Goal: Task Accomplishment & Management: Manage account settings

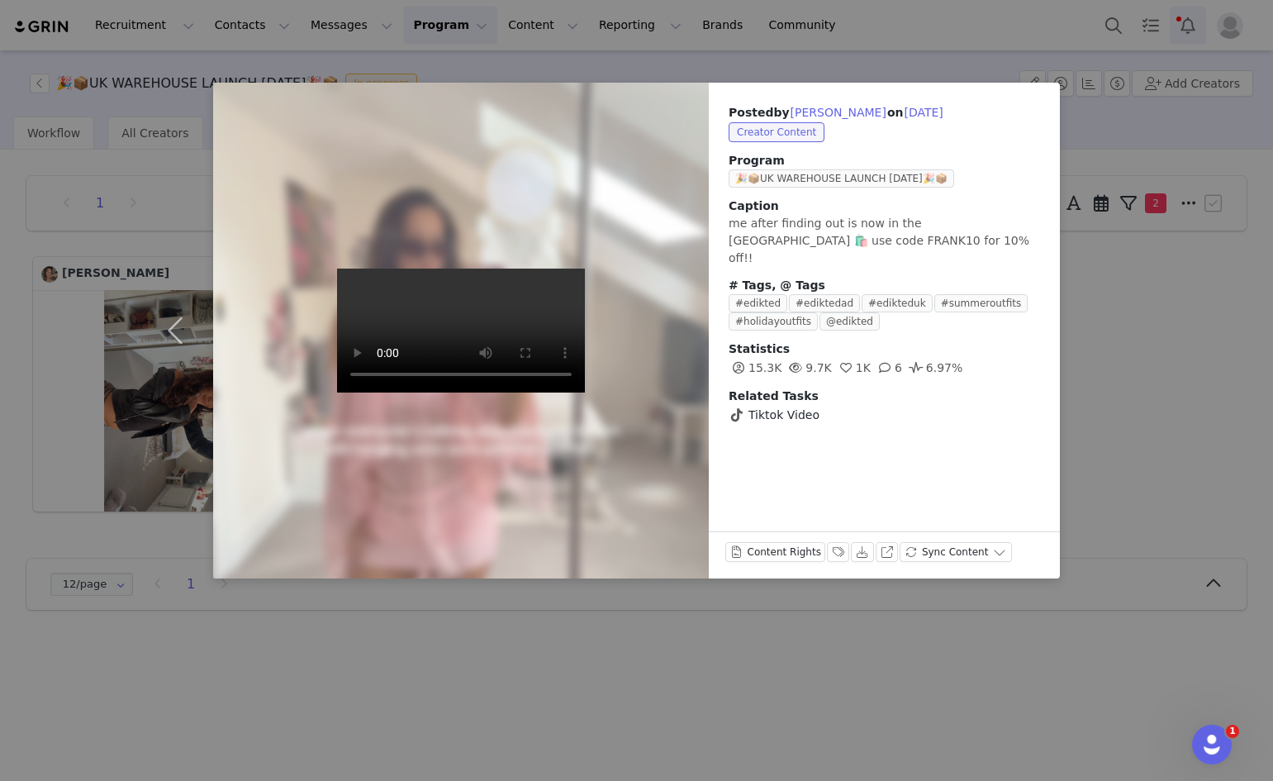
click at [1190, 33] on div "Posted by [PERSON_NAME] on [DATE] Creator Content Program 🎉📦UK WAREHOUSE LAUNCH…" at bounding box center [636, 390] width 1273 height 781
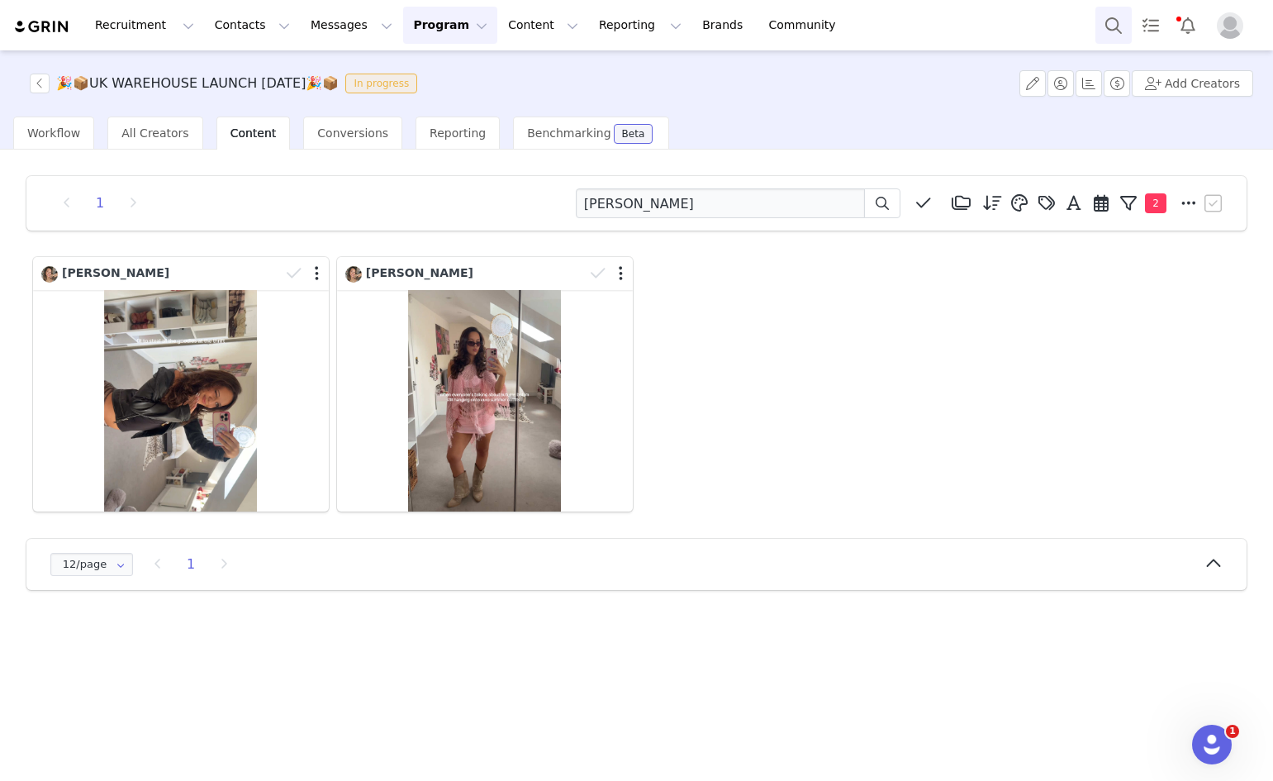
click at [1121, 25] on button "Search" at bounding box center [1114, 25] width 36 height 37
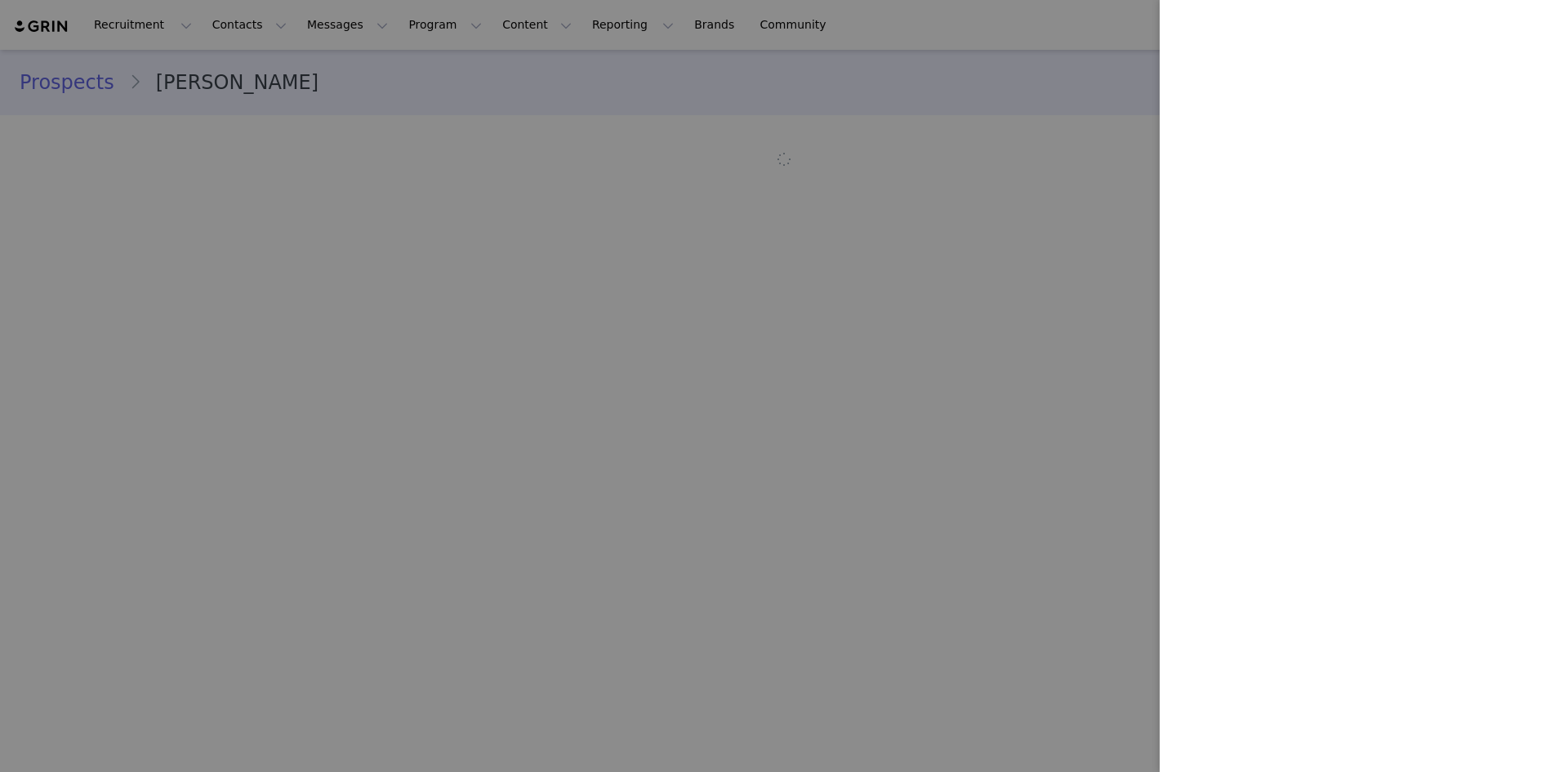
click at [971, 214] on div at bounding box center [784, 386] width 1568 height 772
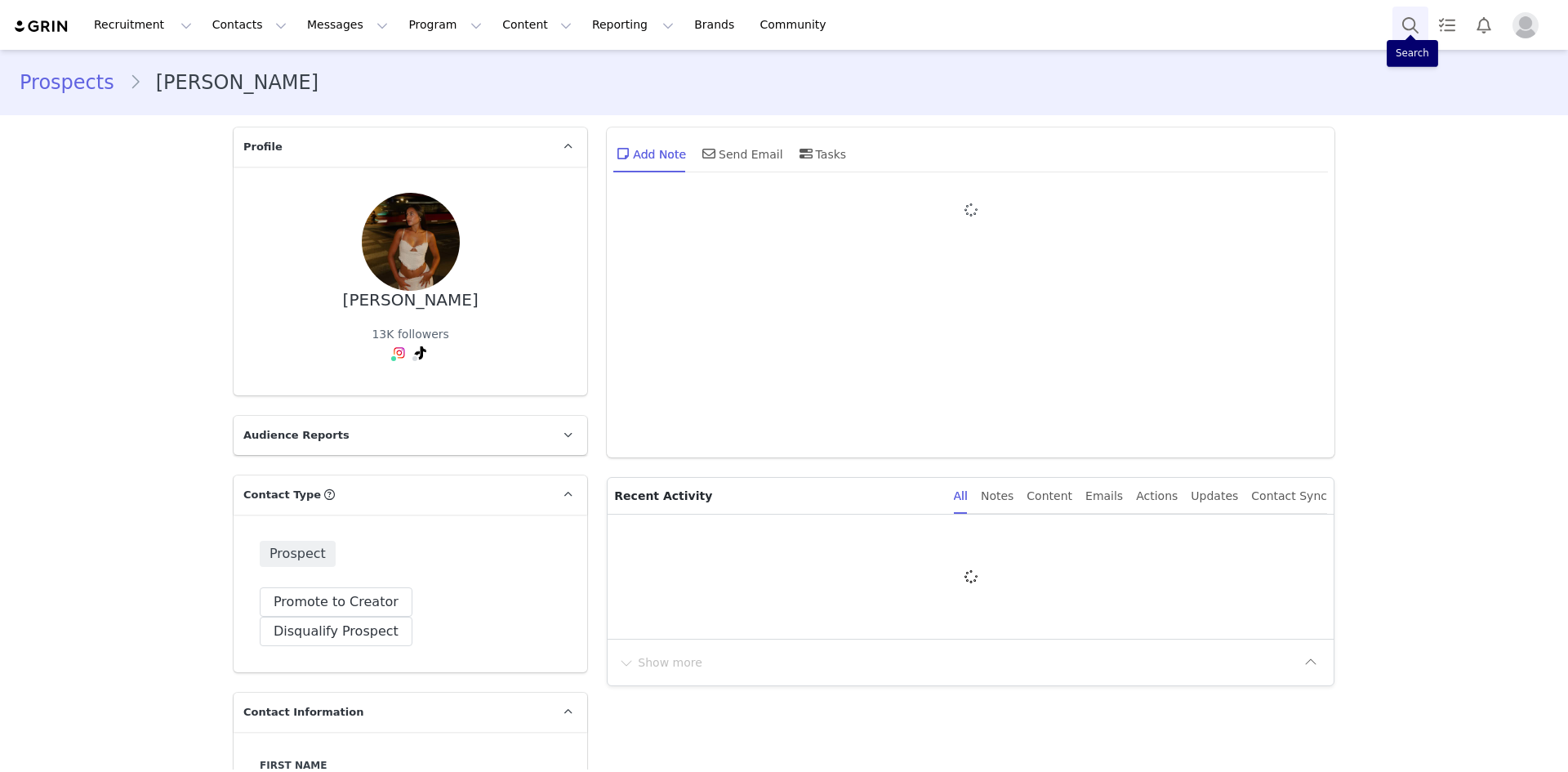
type input "+1 (United States)"
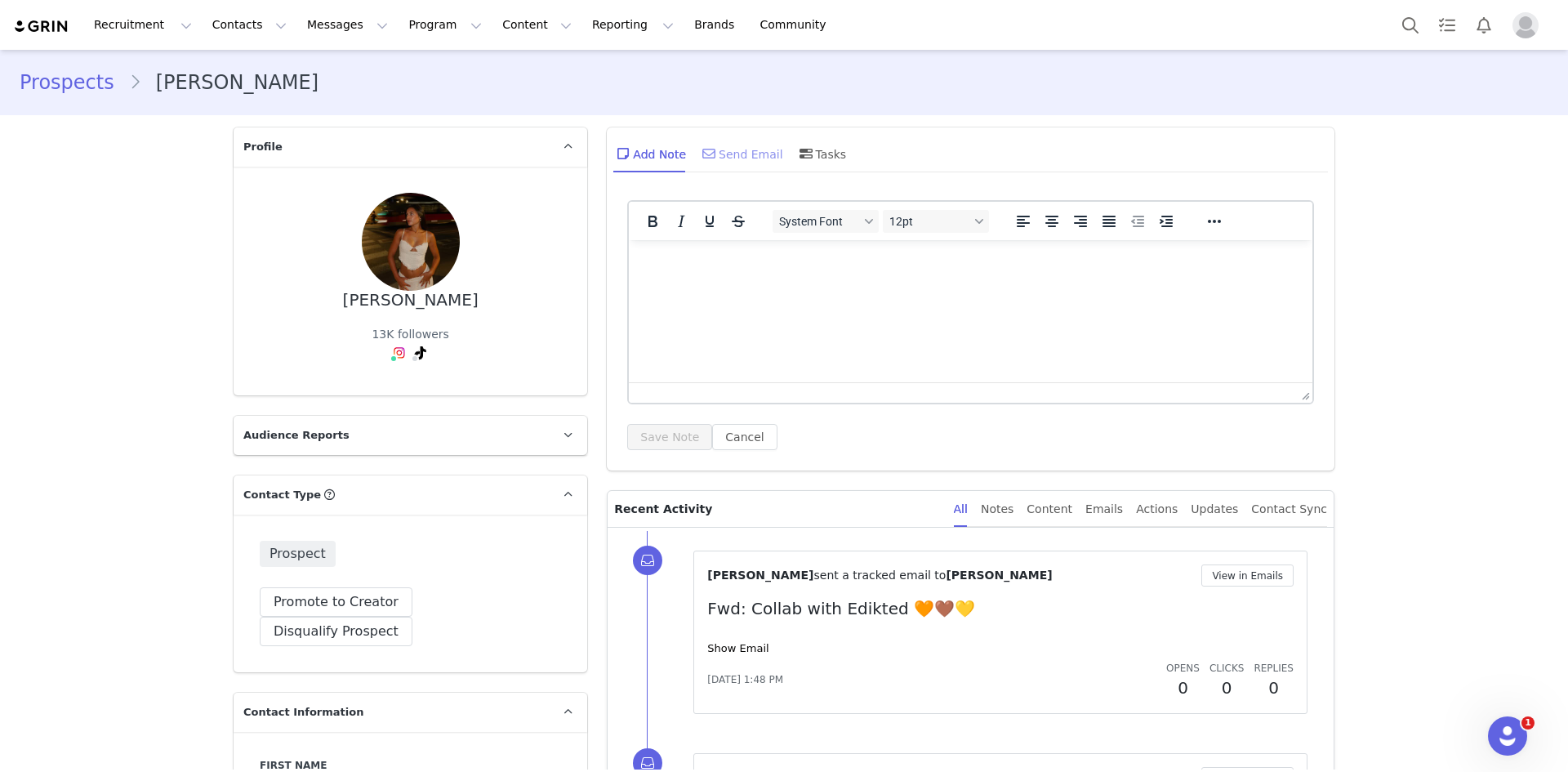
click at [705, 151] on icon at bounding box center [708, 153] width 13 height 13
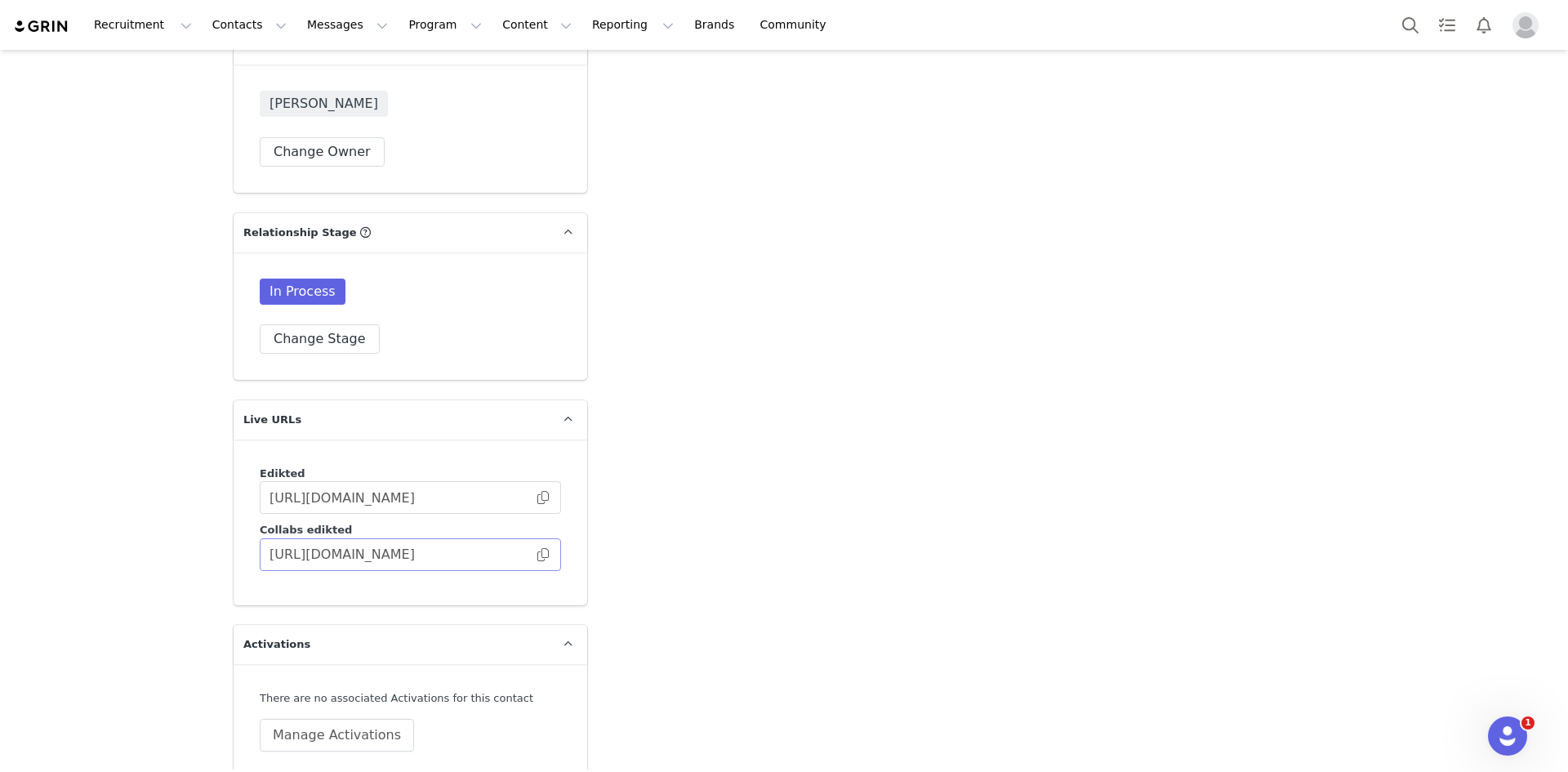
scroll to position [4102, 0]
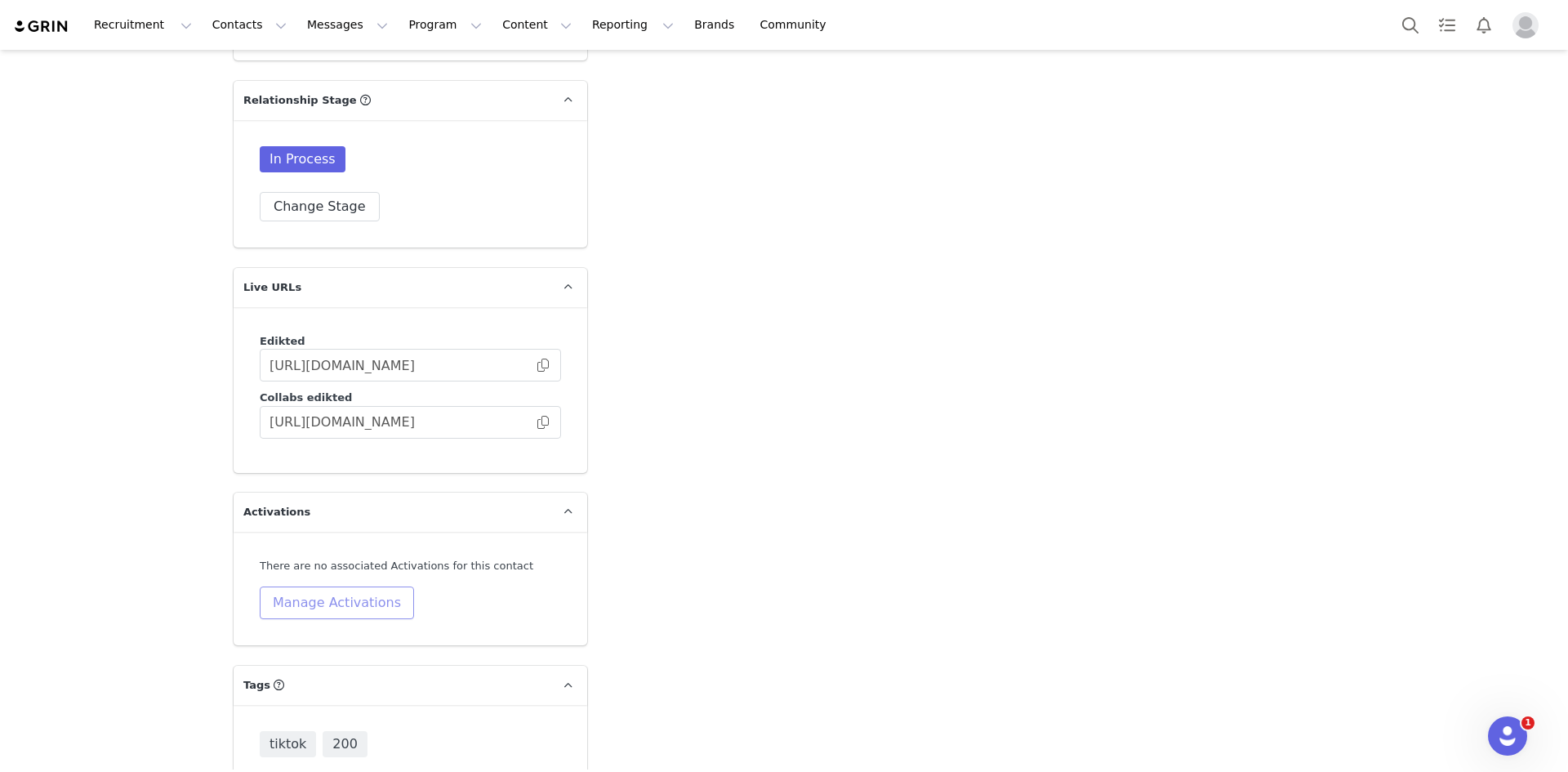
click at [363, 586] on button "Manage Activations" at bounding box center [337, 602] width 154 height 33
click at [260, 609] on div "Activations Manage Select Activation Cancel Apply" at bounding box center [291, 599] width 203 height 103
click at [262, 600] on div "Select Activation" at bounding box center [255, 591] width 97 height 25
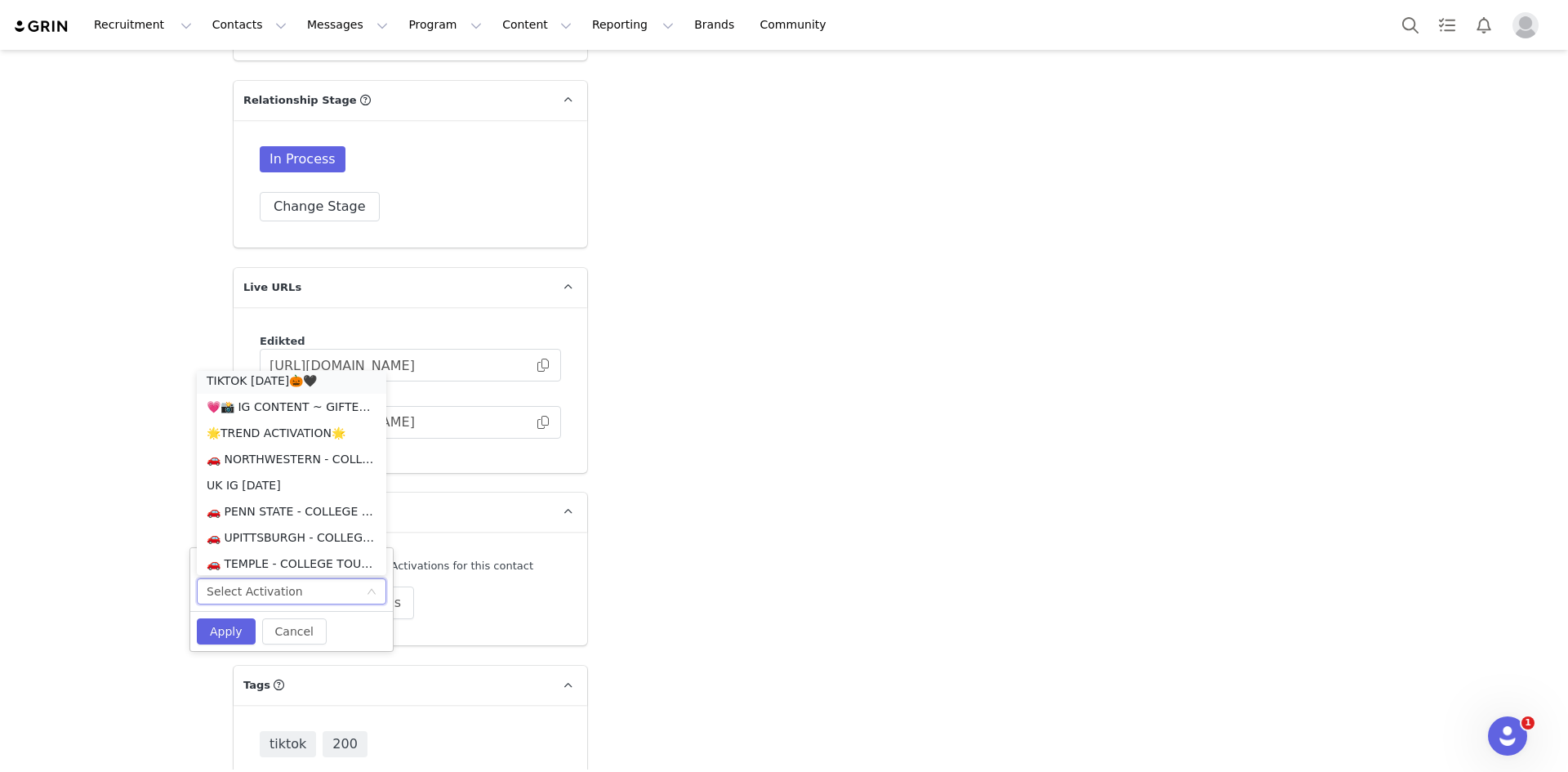
scroll to position [160, 0]
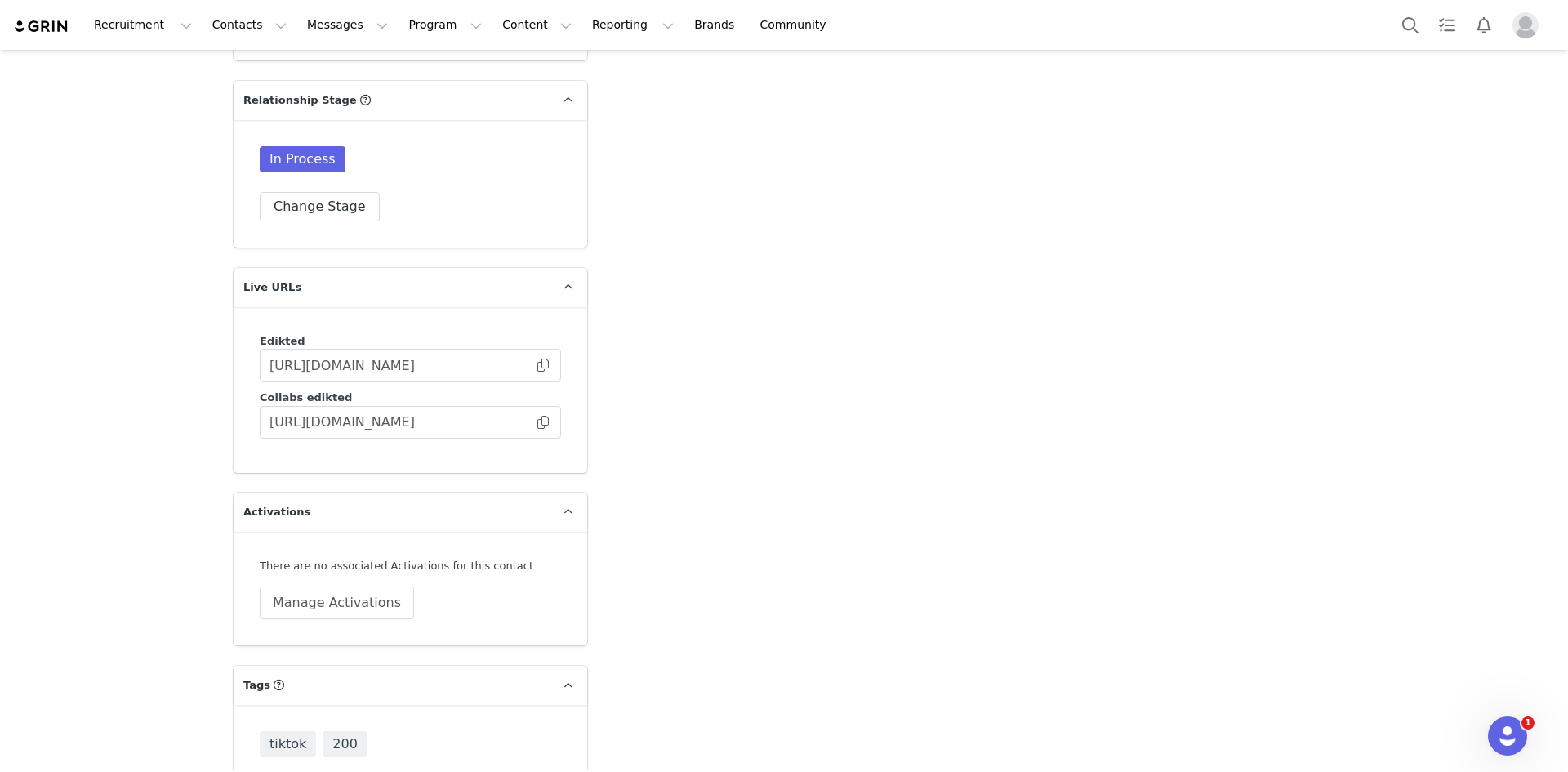
scroll to position [3, 0]
click at [338, 586] on button "Manage Activations" at bounding box center [337, 602] width 154 height 33
click at [351, 576] on div "Activations Manage Select Activation" at bounding box center [291, 579] width 203 height 49
click at [343, 590] on div "Select Activation" at bounding box center [286, 591] width 159 height 25
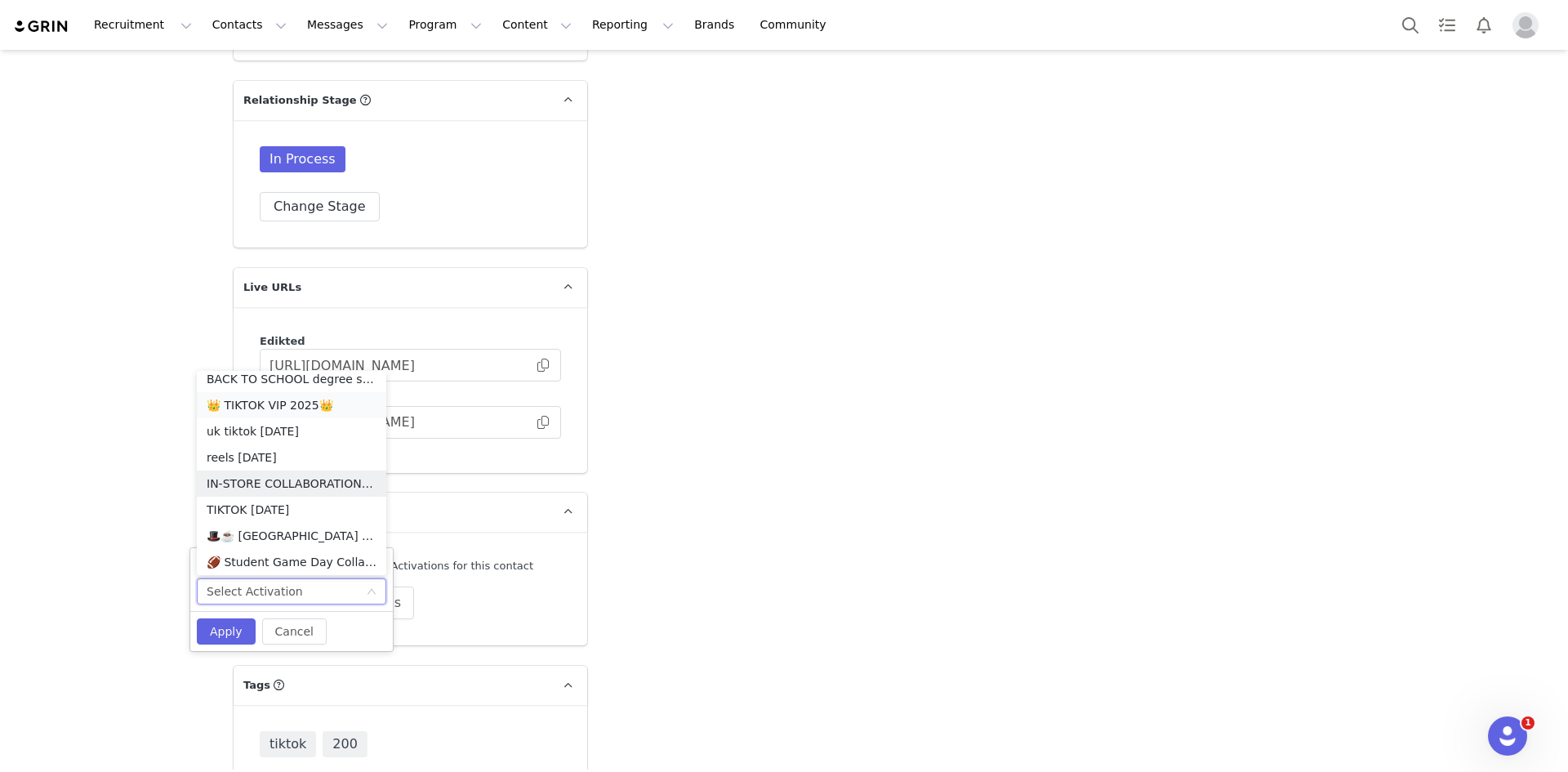
scroll to position [1945, 0]
click at [298, 451] on li "🎩☕️ [GEOGRAPHIC_DATA] TIKTOK AUGUST + SEPTEMBER 🎩☕️ 2025" at bounding box center [291, 454] width 190 height 26
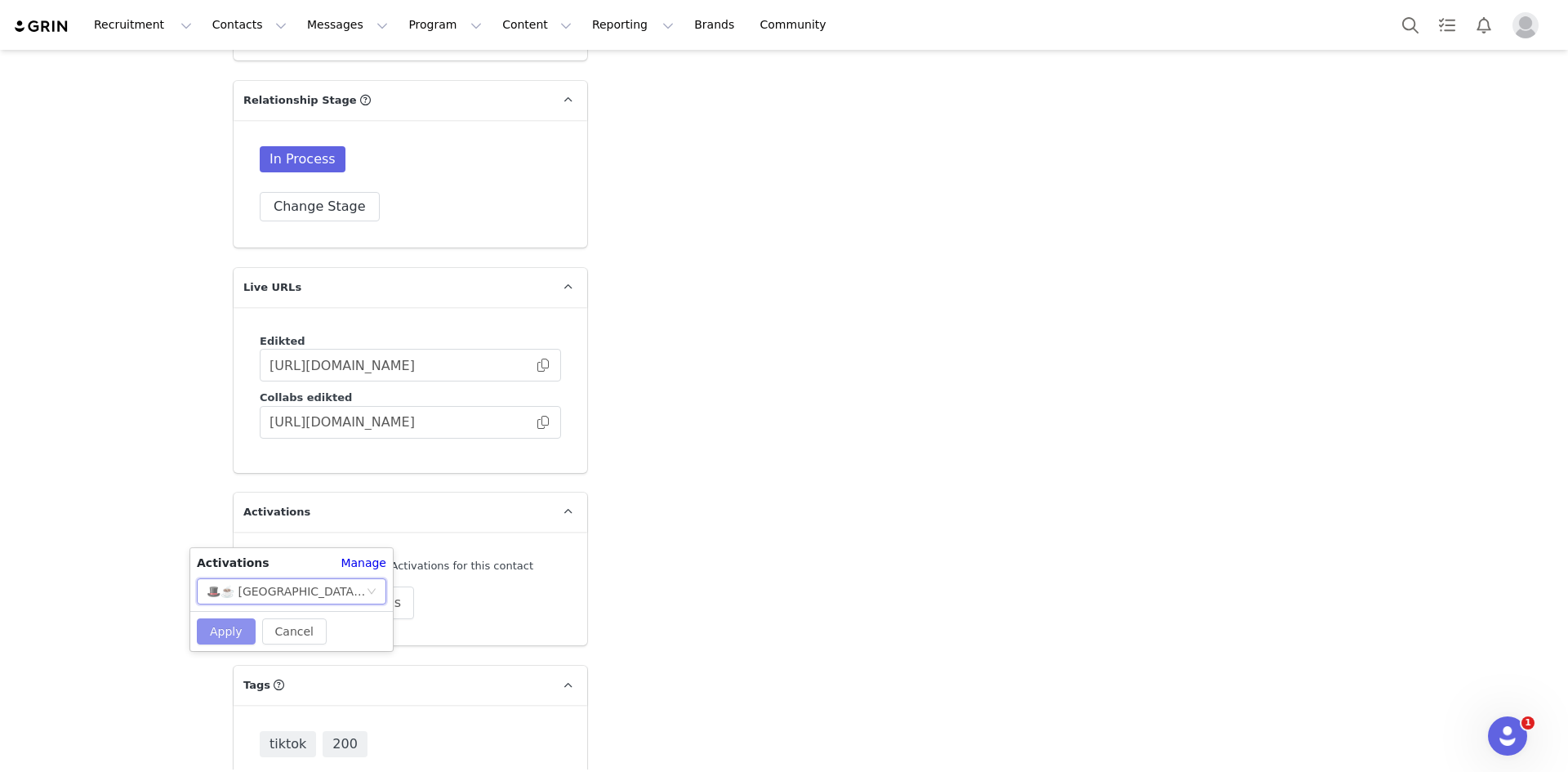
click at [203, 624] on button "Apply" at bounding box center [225, 632] width 58 height 26
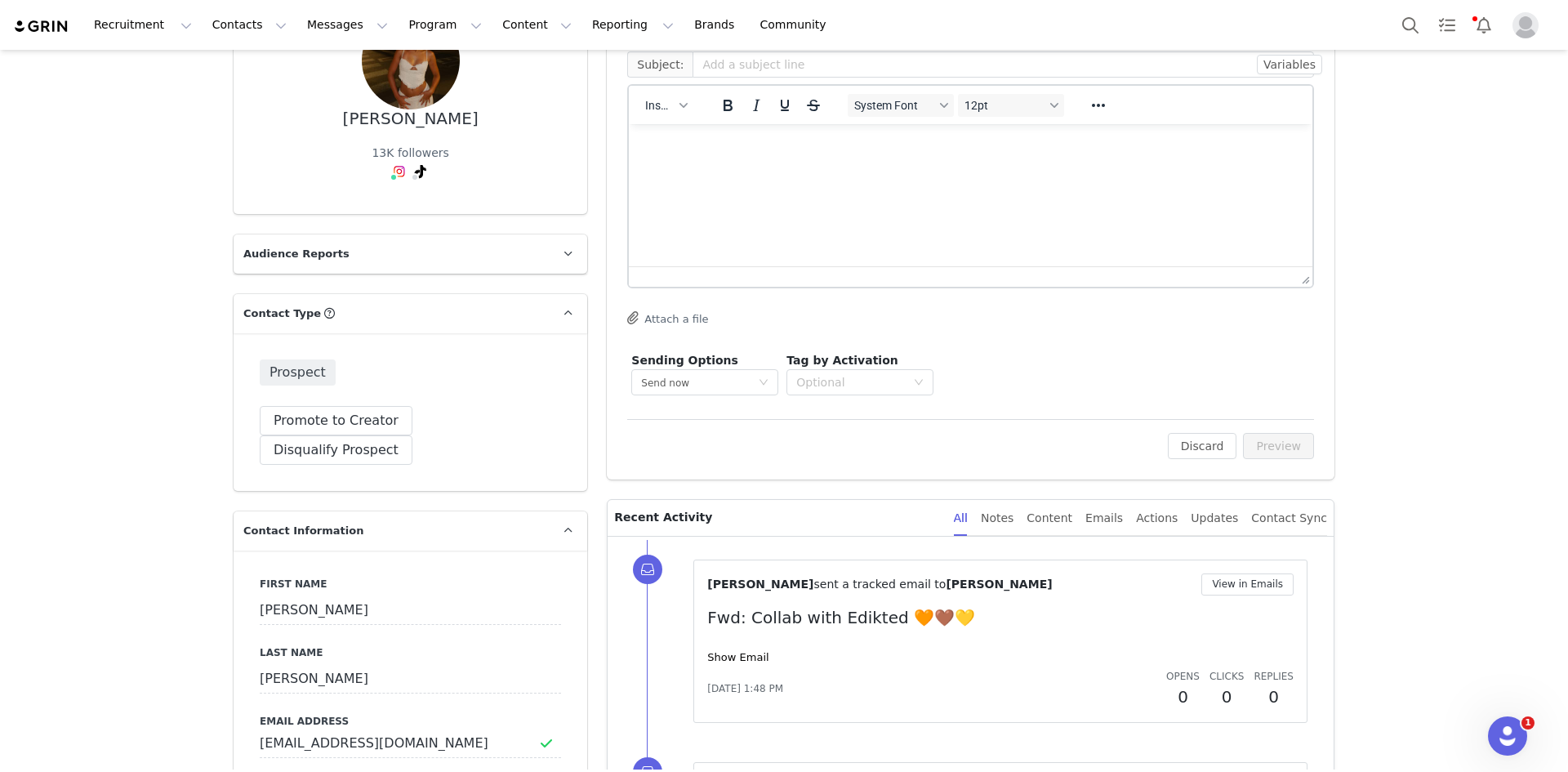
scroll to position [590, 0]
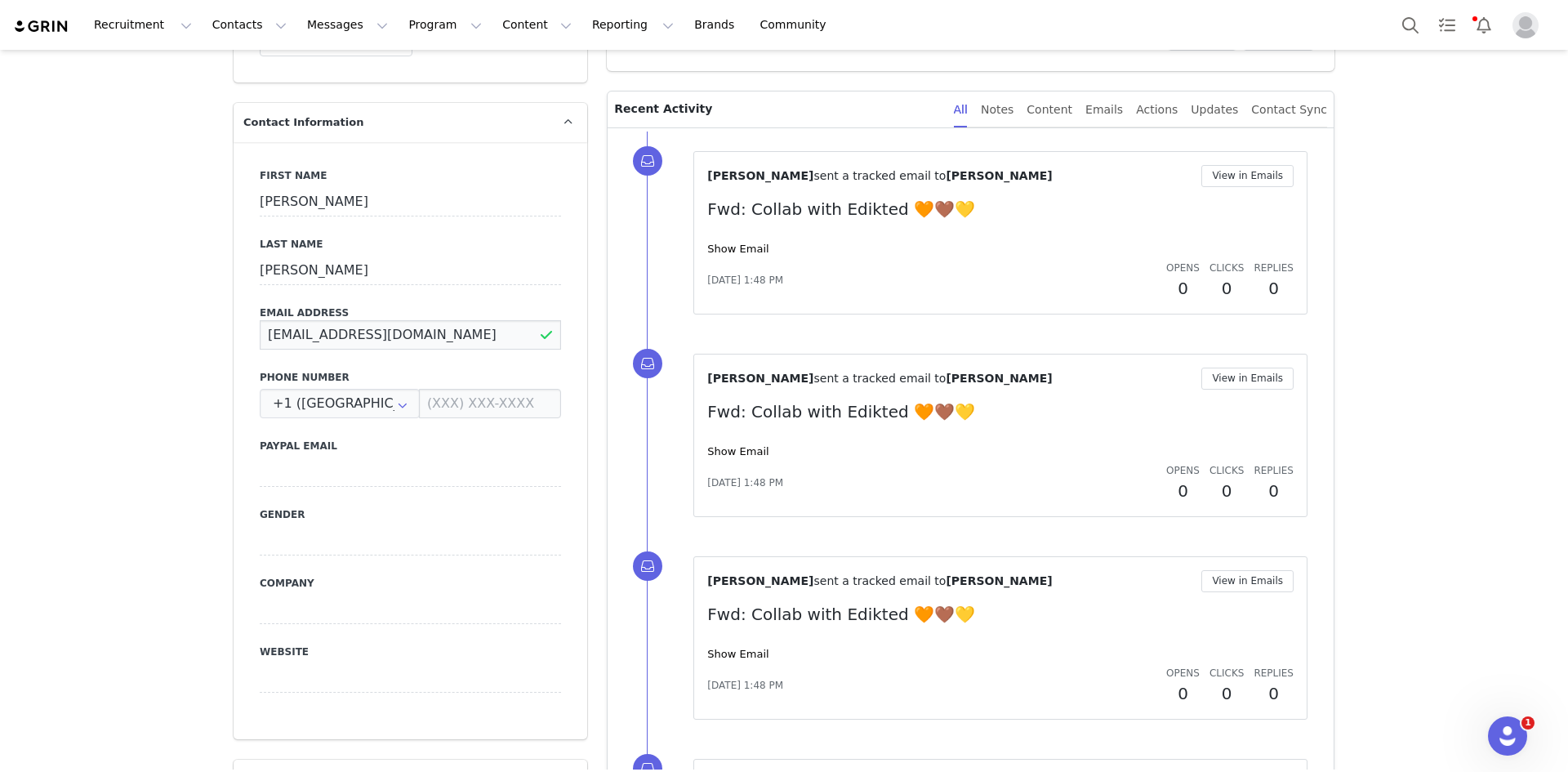
drag, startPoint x: 443, startPoint y: 299, endPoint x: 95, endPoint y: 301, distance: 348.0
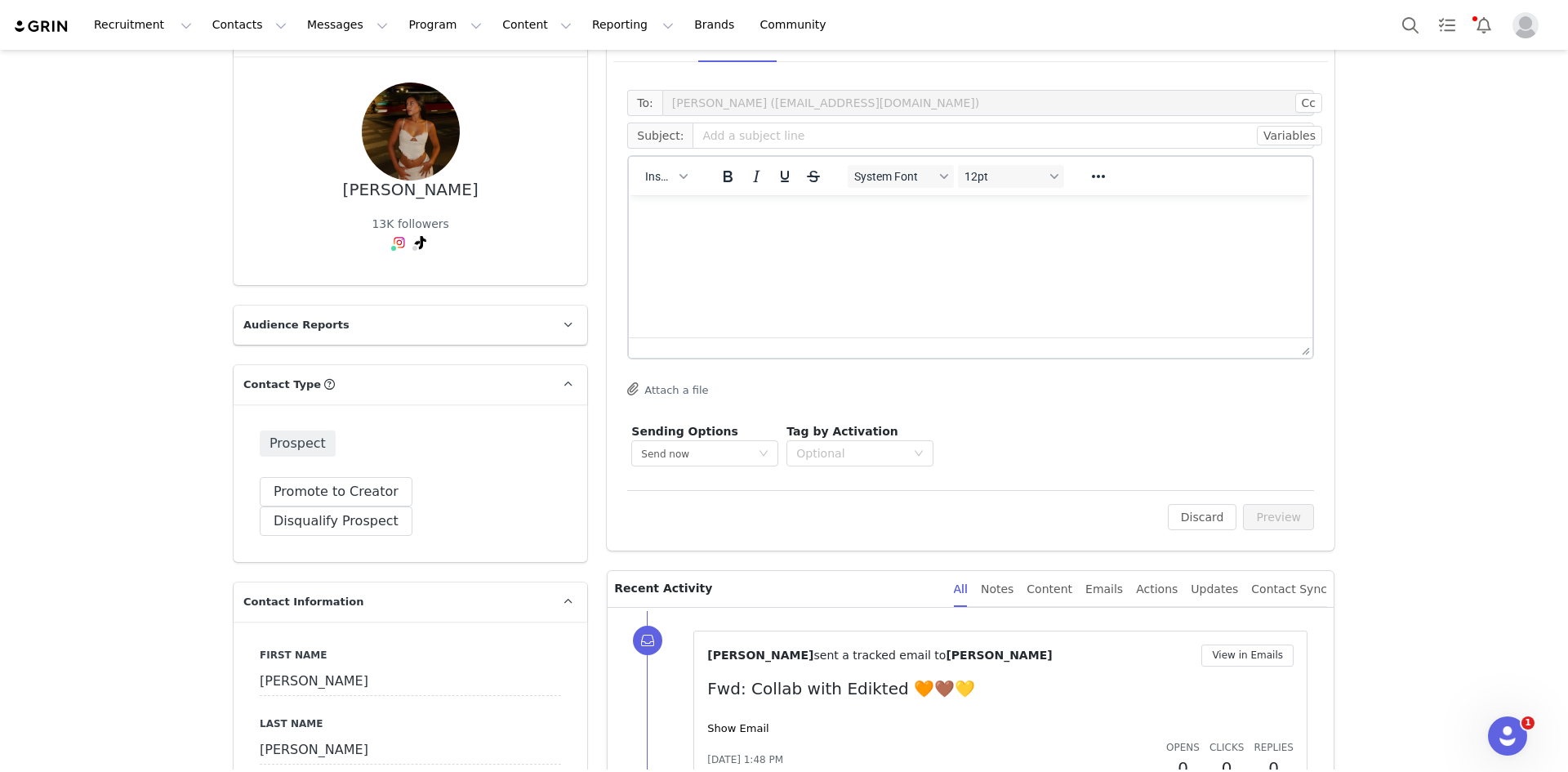
scroll to position [18, 0]
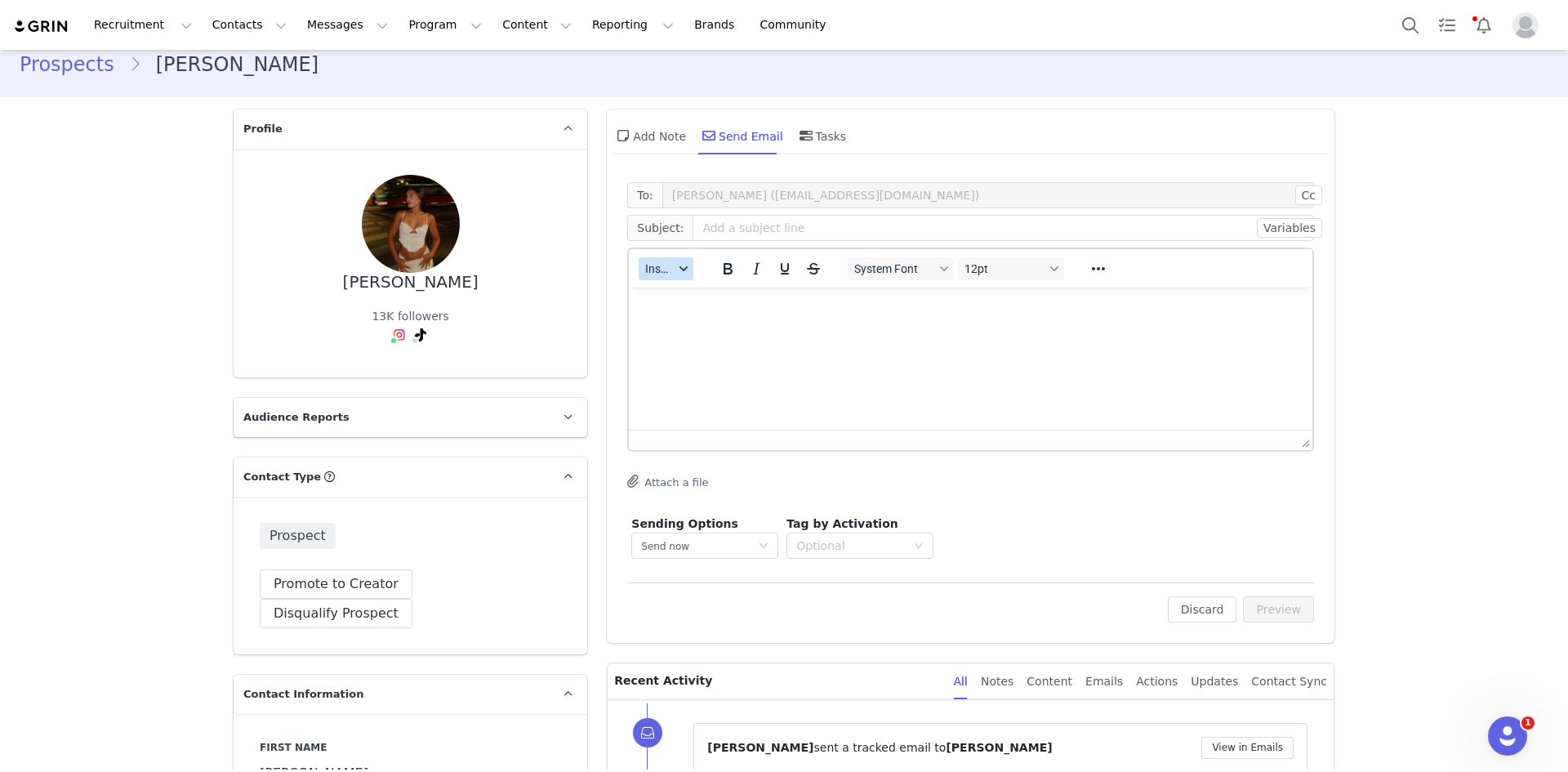
click at [680, 270] on icon "button" at bounding box center [684, 269] width 8 height 8
click at [717, 302] on div "Insert Template" at bounding box center [719, 298] width 147 height 20
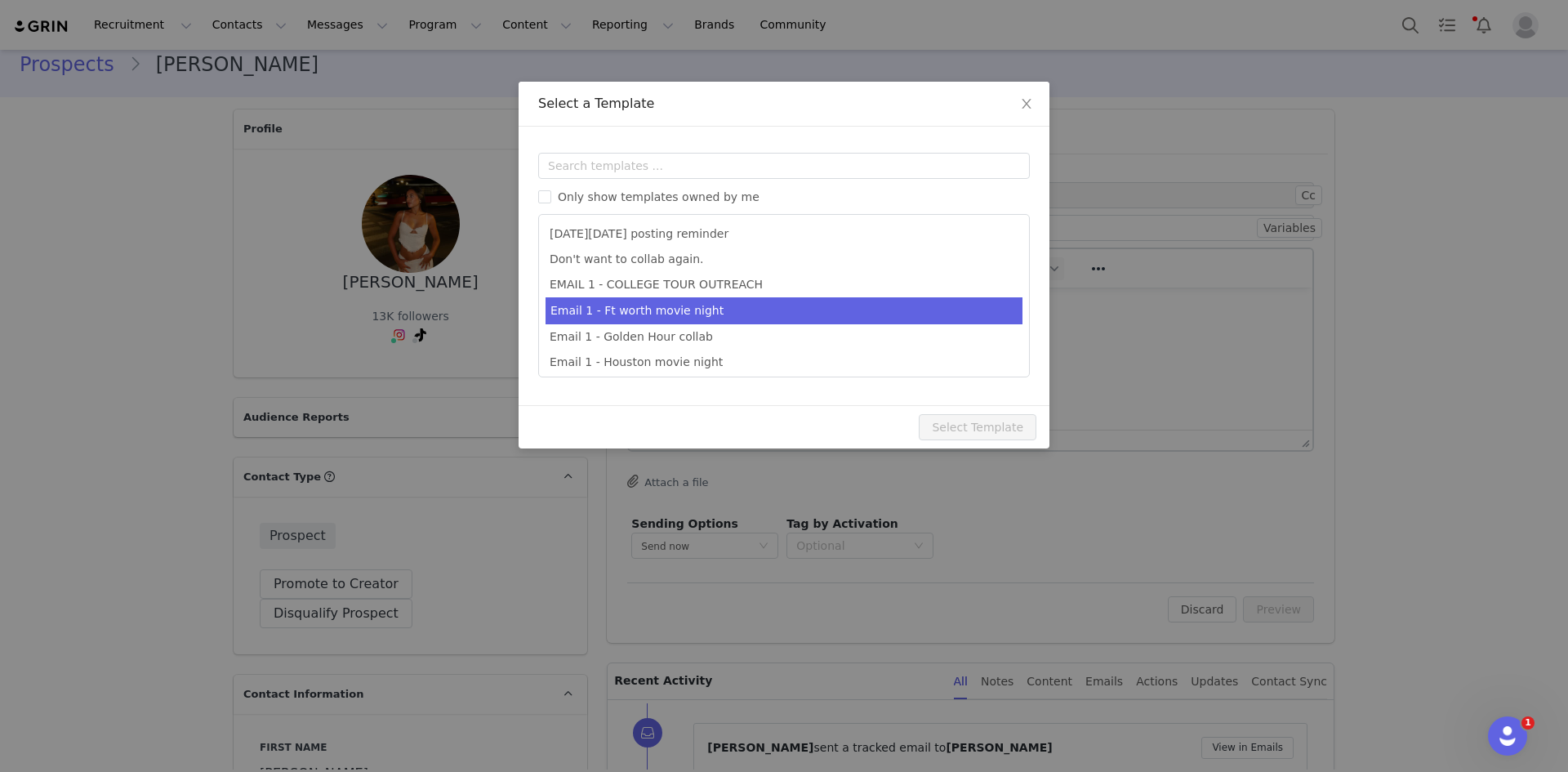
scroll to position [0, 0]
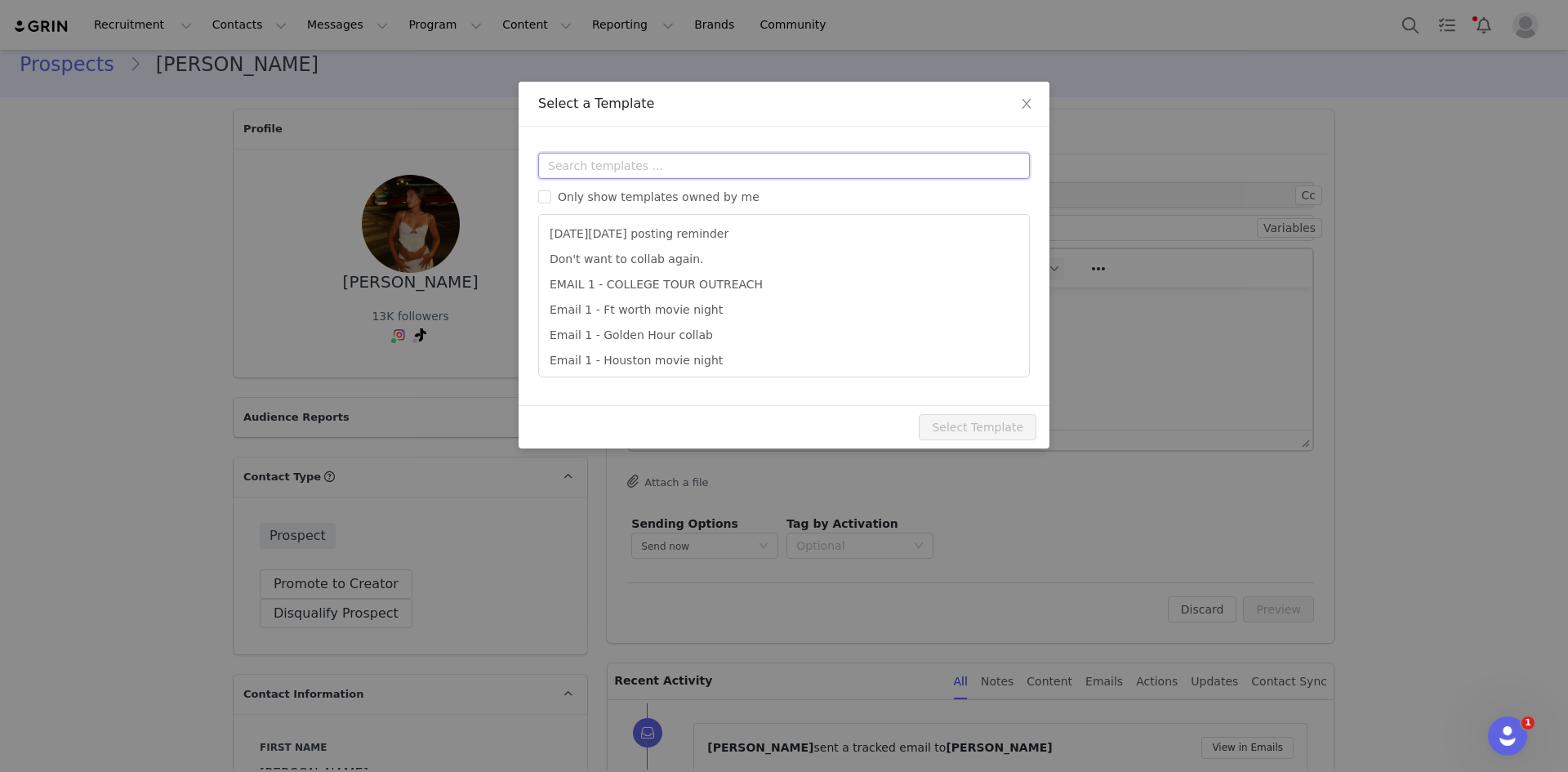
click at [679, 161] on input "text" at bounding box center [784, 166] width 491 height 26
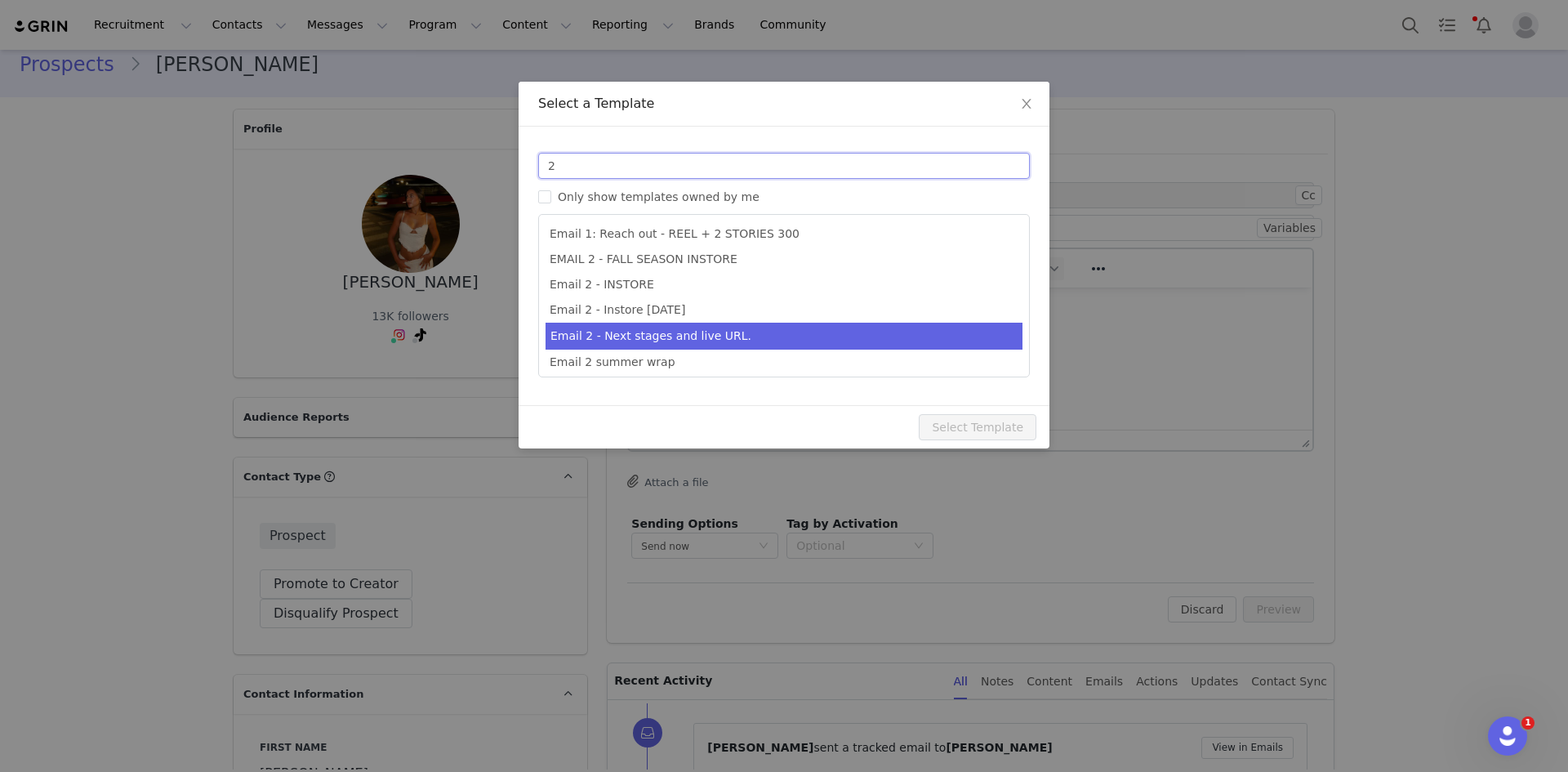
type input "2"
type input "Collab with Edikted"
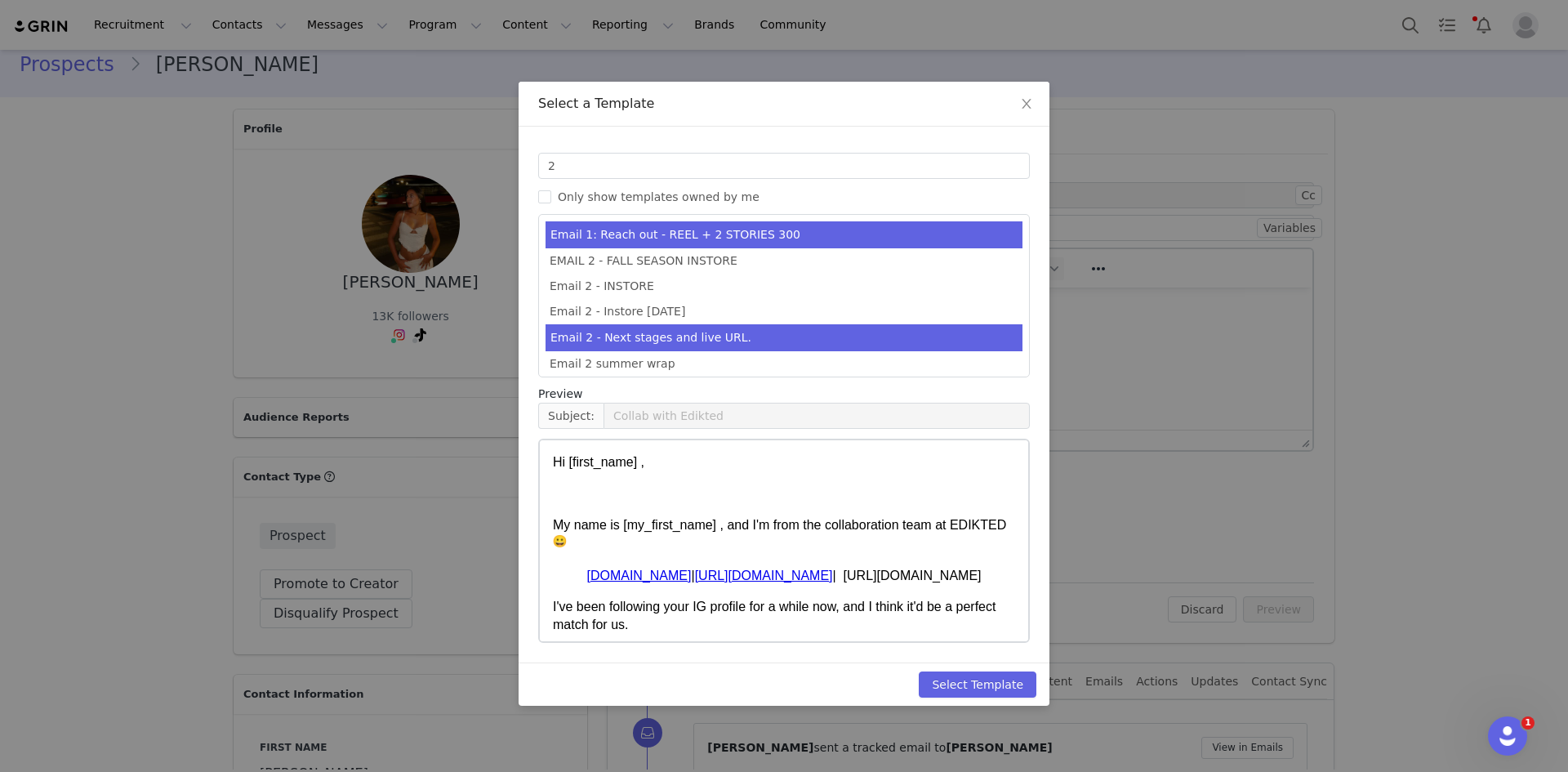
click at [702, 336] on li "Email 2 - Next stages and live URL." at bounding box center [784, 337] width 477 height 27
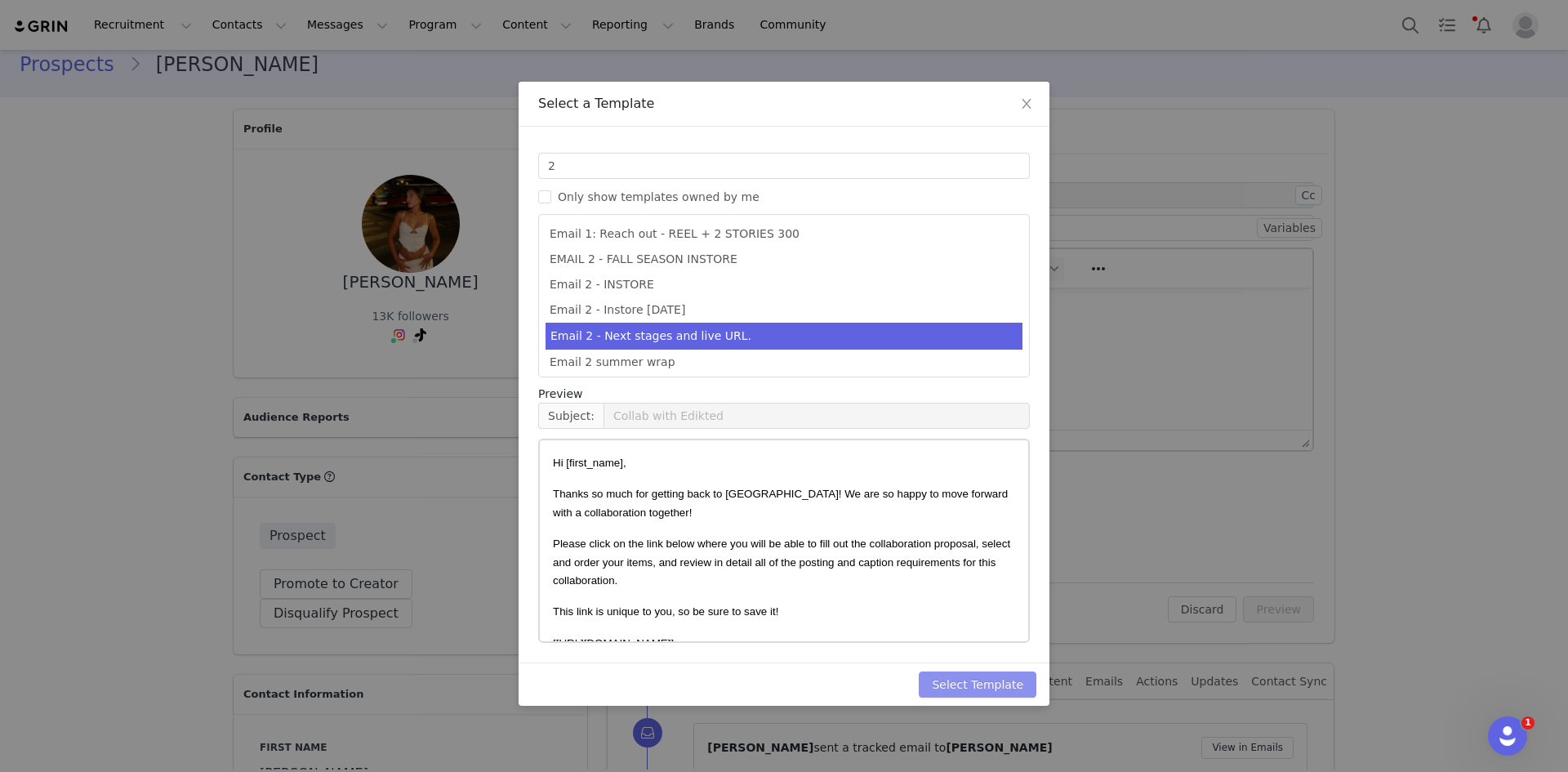
click at [980, 683] on button "Select Template" at bounding box center [977, 684] width 118 height 26
type input "Collab with Edikted"
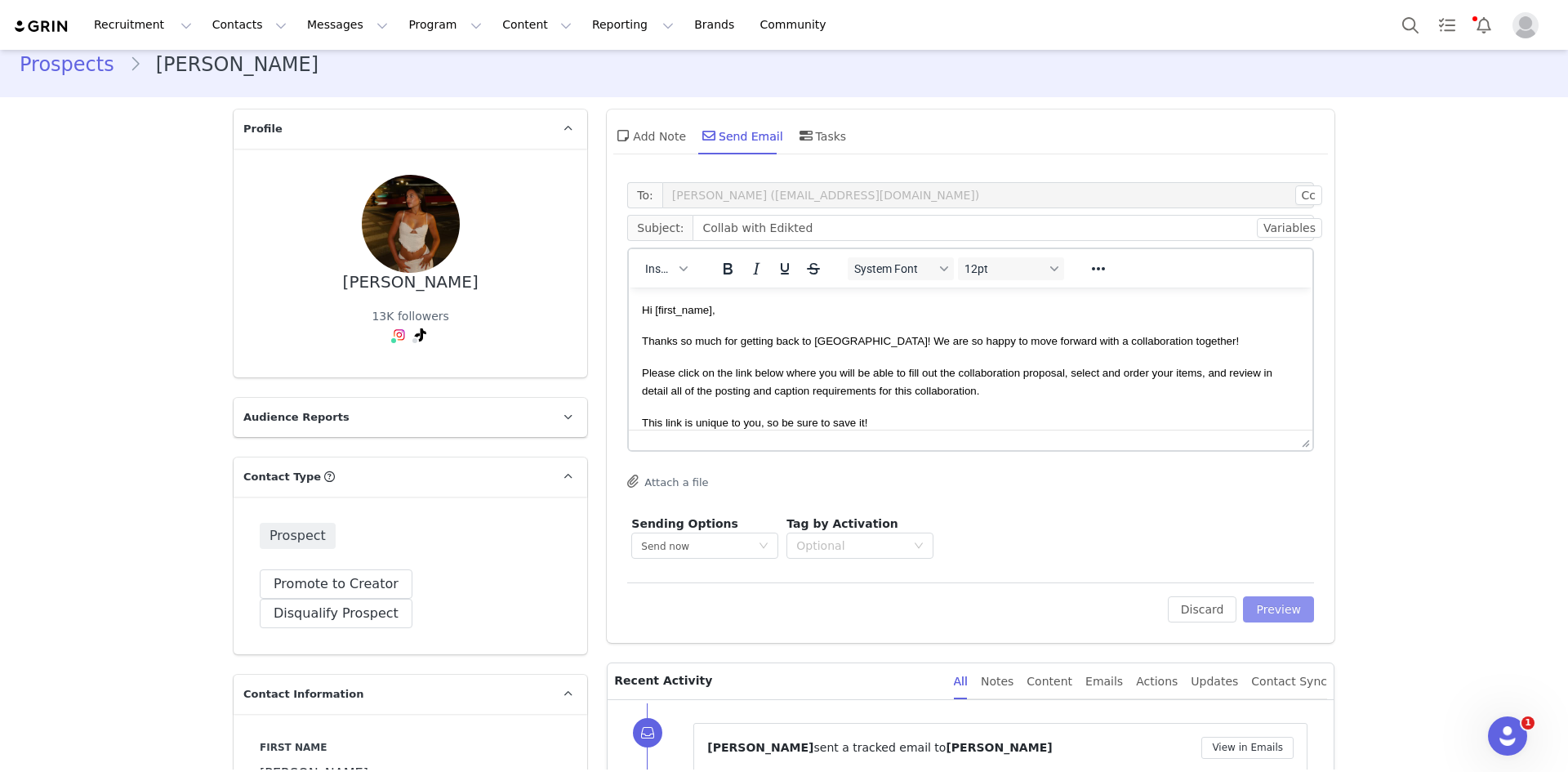
click at [1296, 614] on button "Preview" at bounding box center [1279, 609] width 71 height 26
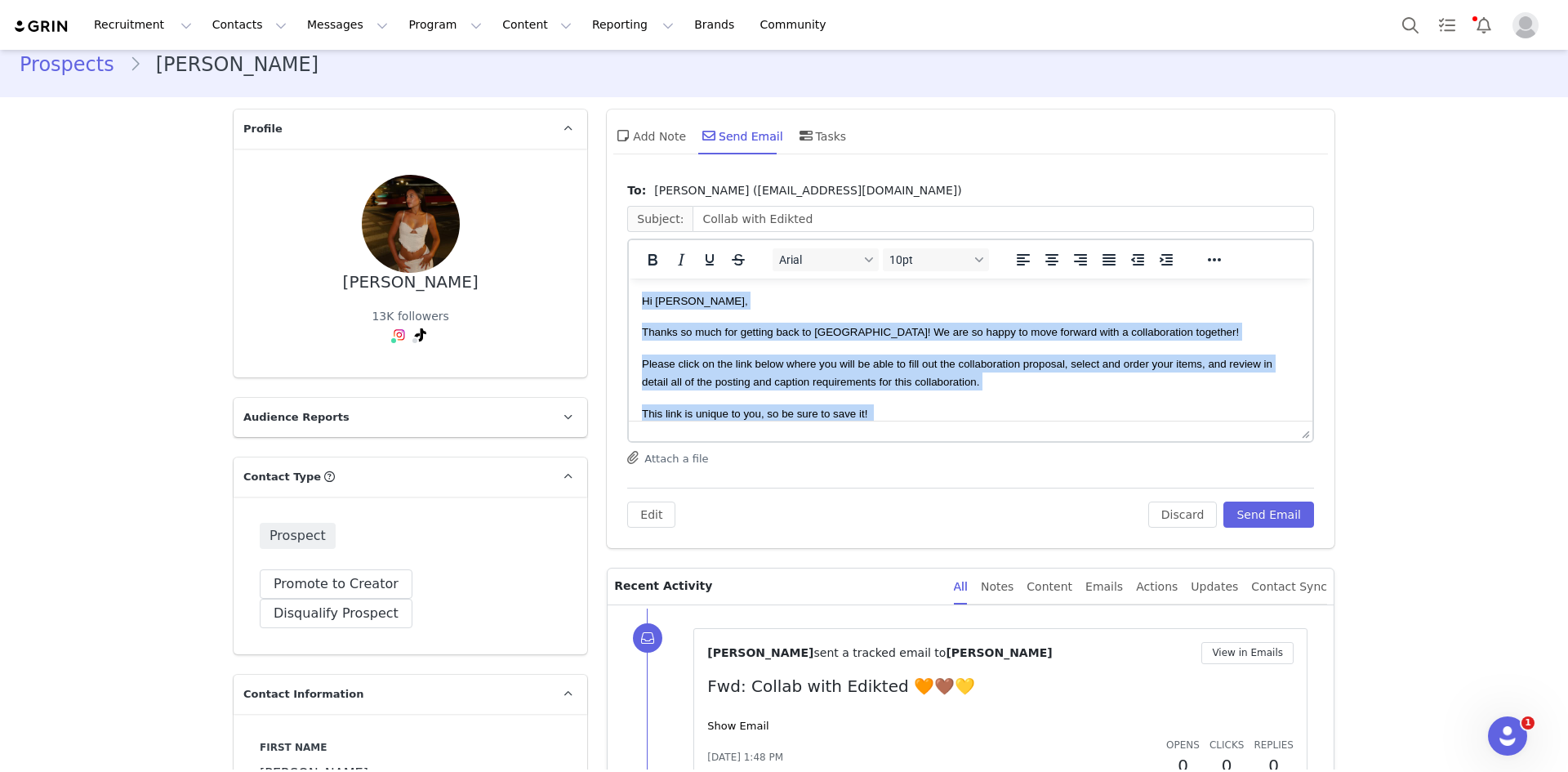
drag, startPoint x: 737, startPoint y: 396, endPoint x: 1236, endPoint y: 520, distance: 514.2
click at [628, 279] on html "Hi Ines, Thanks so much for getting back to us! We are so happy to move forward…" at bounding box center [970, 541] width 684 height 525
copy body "Hi Ines, Thanks so much for getting back to us! We are so happy to move forward…"
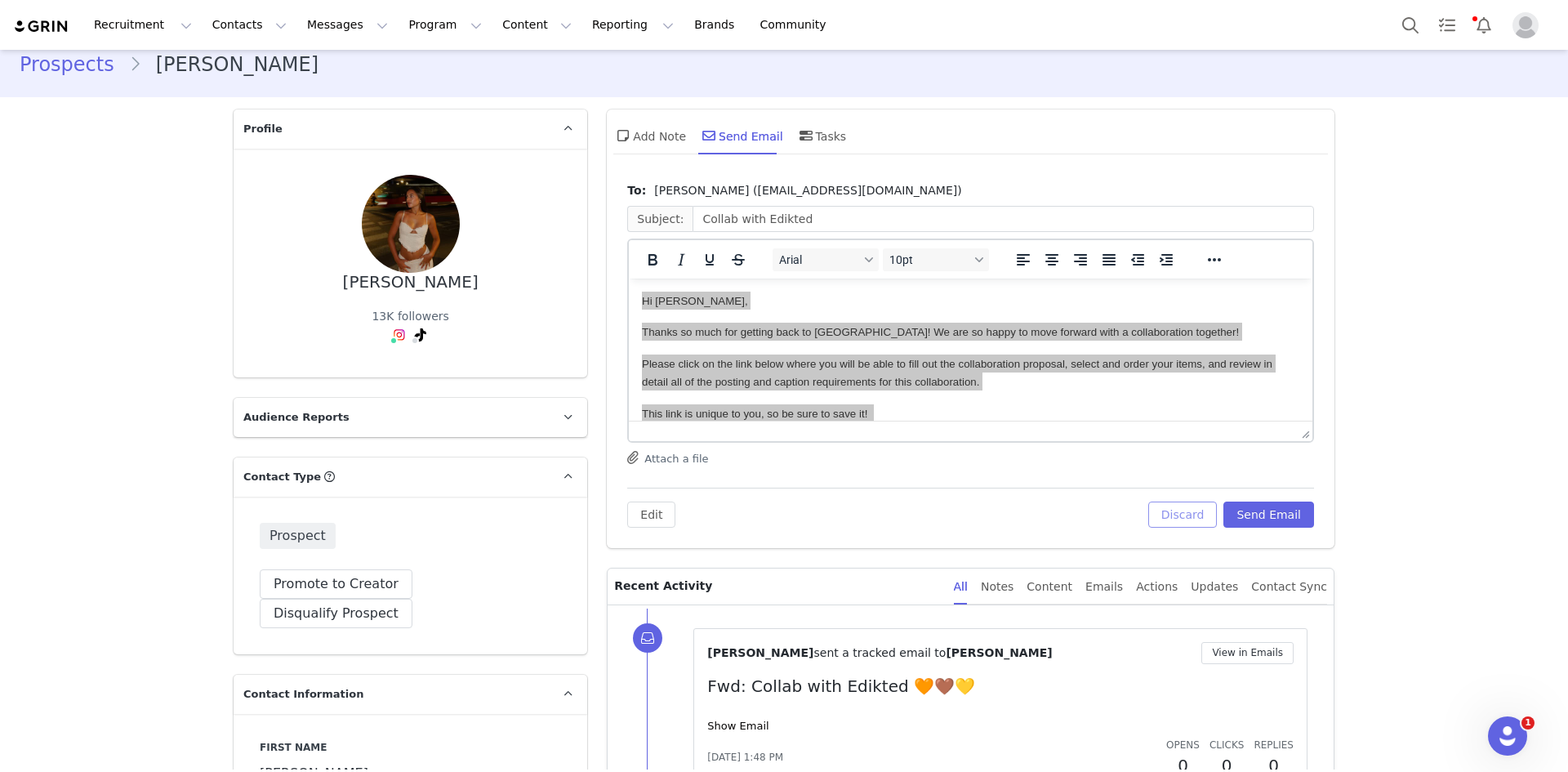
click at [1188, 517] on button "Discard" at bounding box center [1183, 514] width 69 height 26
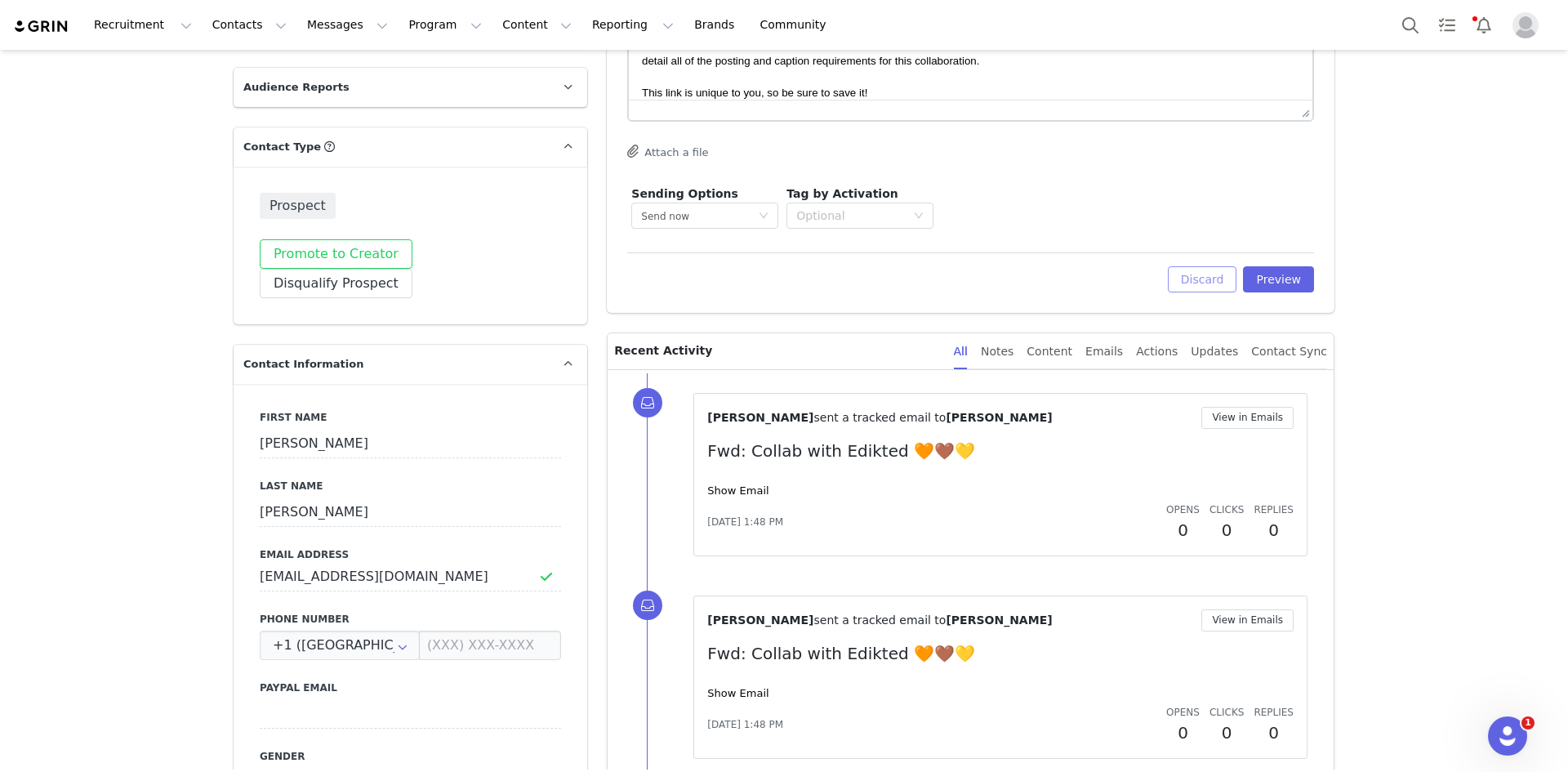
scroll to position [345, 0]
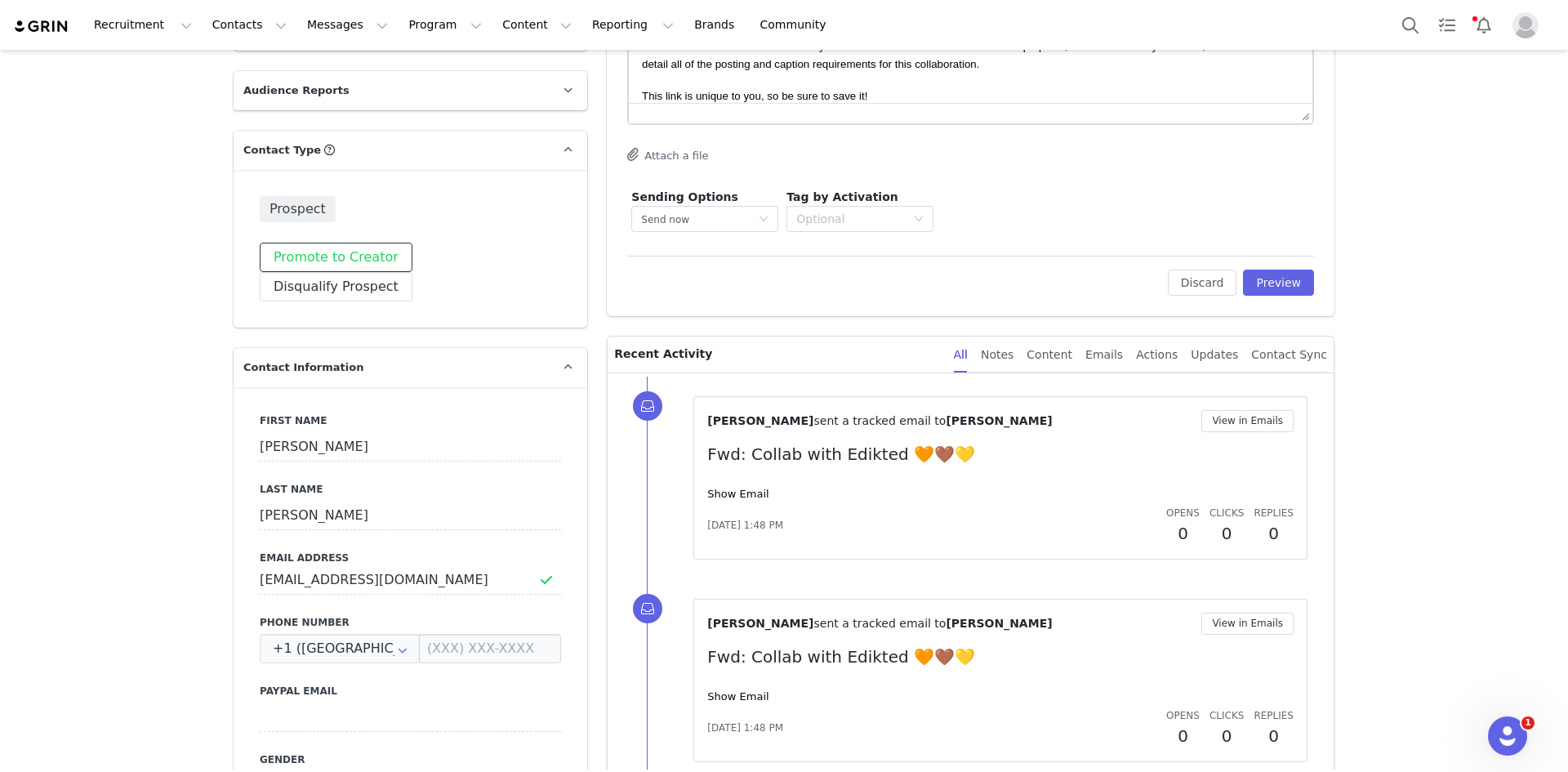
click at [358, 259] on button "Promote to Creator" at bounding box center [336, 257] width 153 height 30
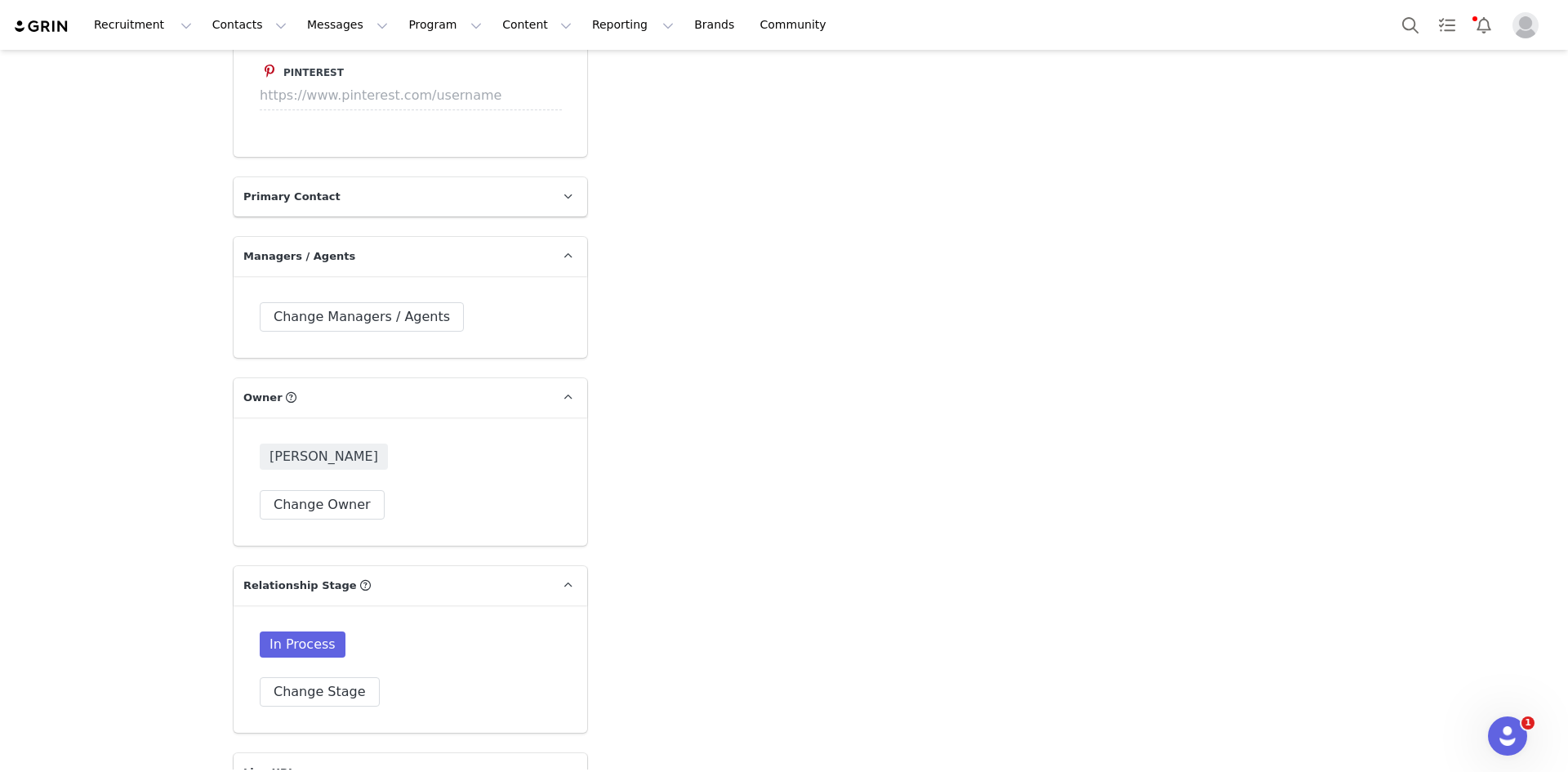
scroll to position [3775, 0]
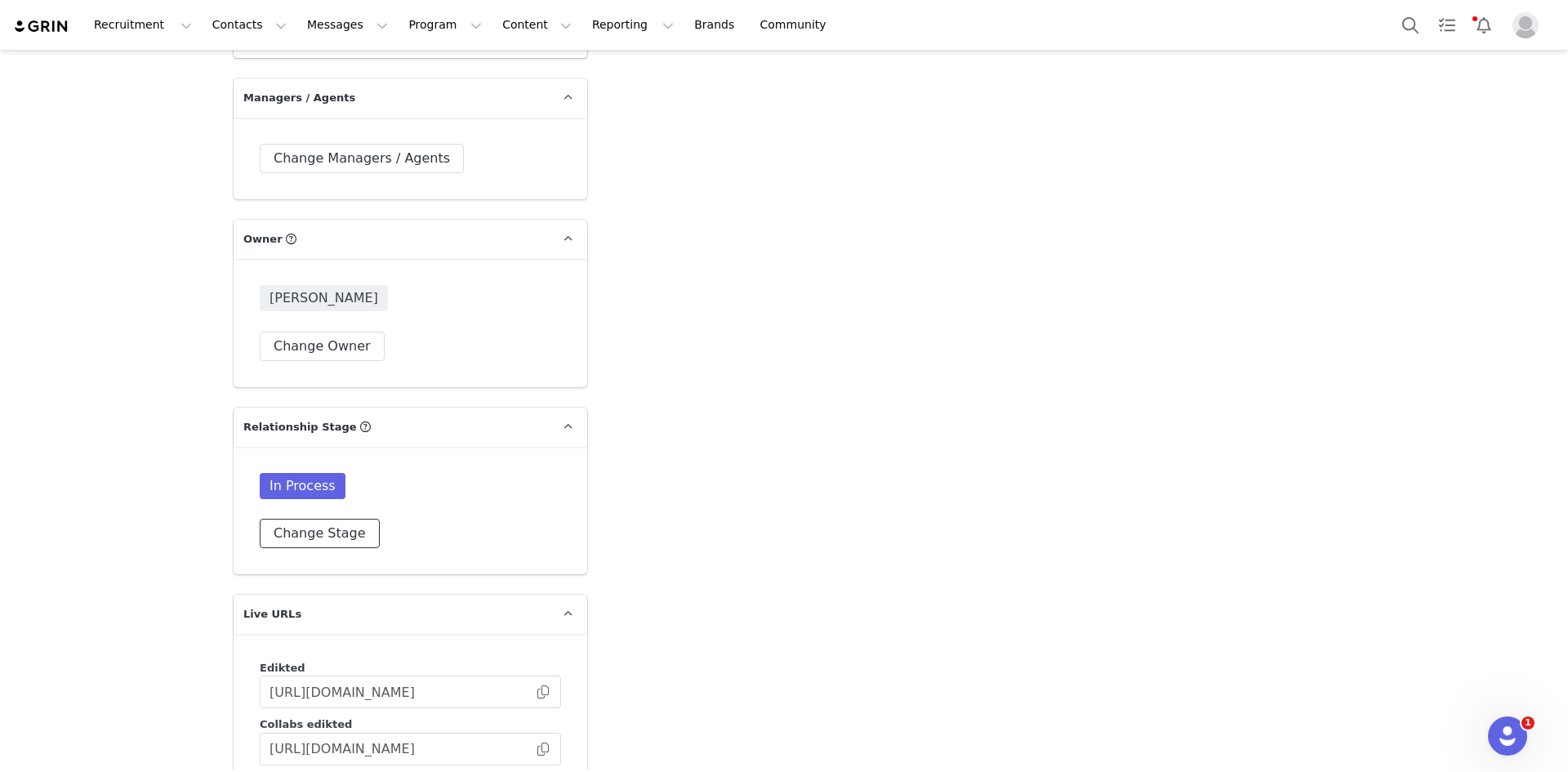
click at [346, 519] on button "Change Stage" at bounding box center [319, 534] width 120 height 30
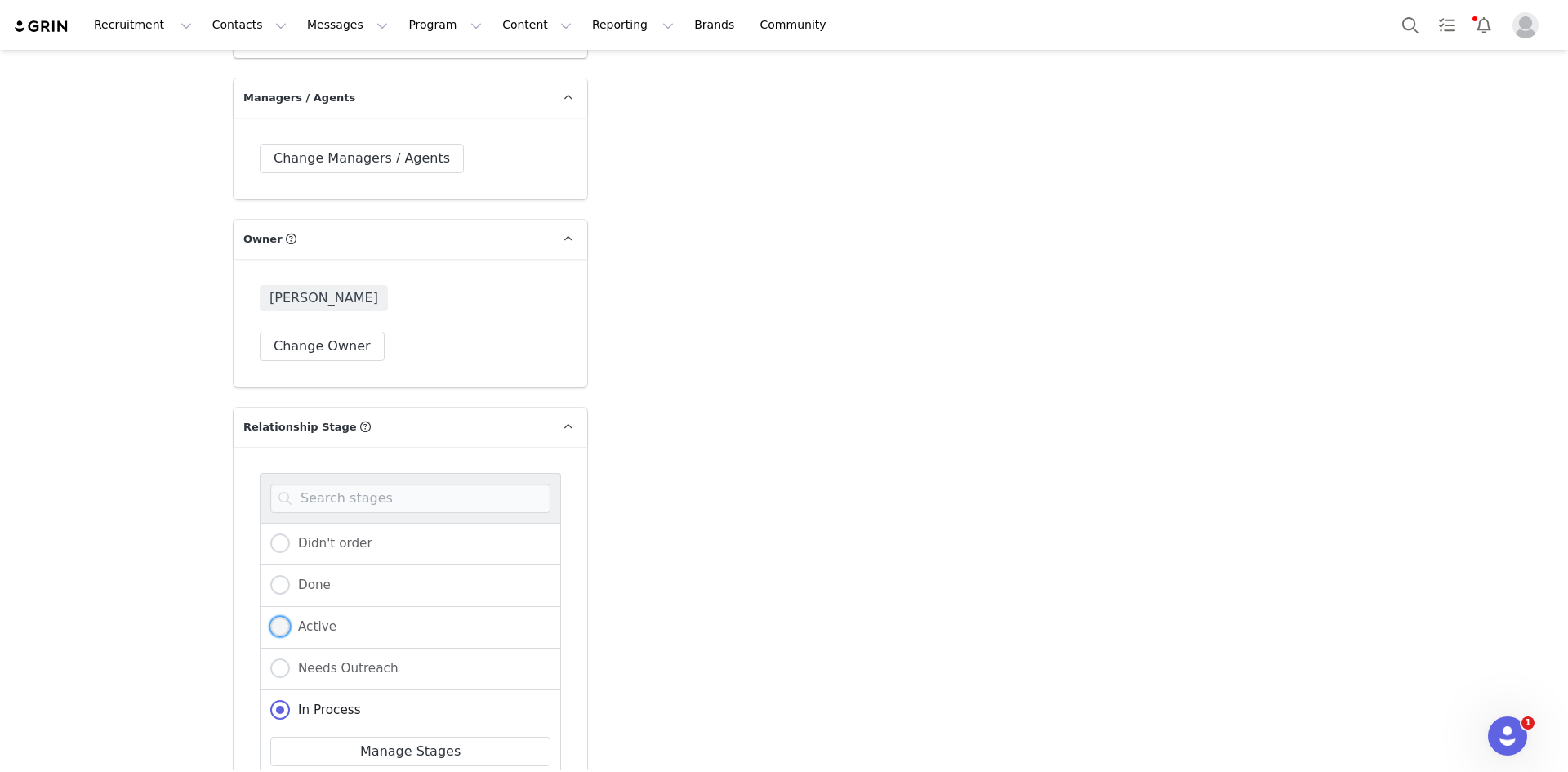
click at [271, 617] on span at bounding box center [281, 627] width 20 height 20
click at [271, 617] on input "Active" at bounding box center [281, 627] width 20 height 21
radio input "true"
radio input "false"
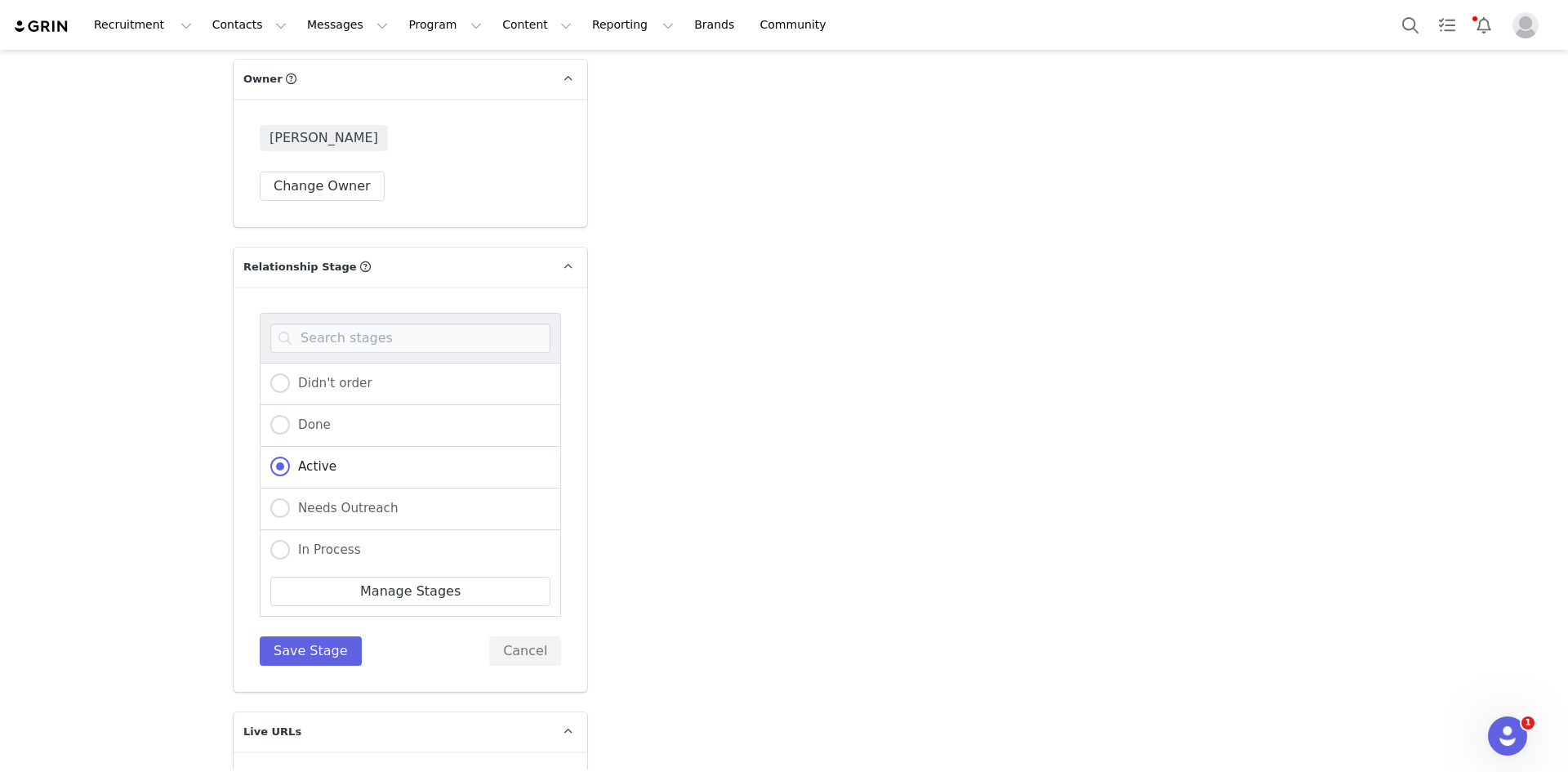
scroll to position [4020, 0]
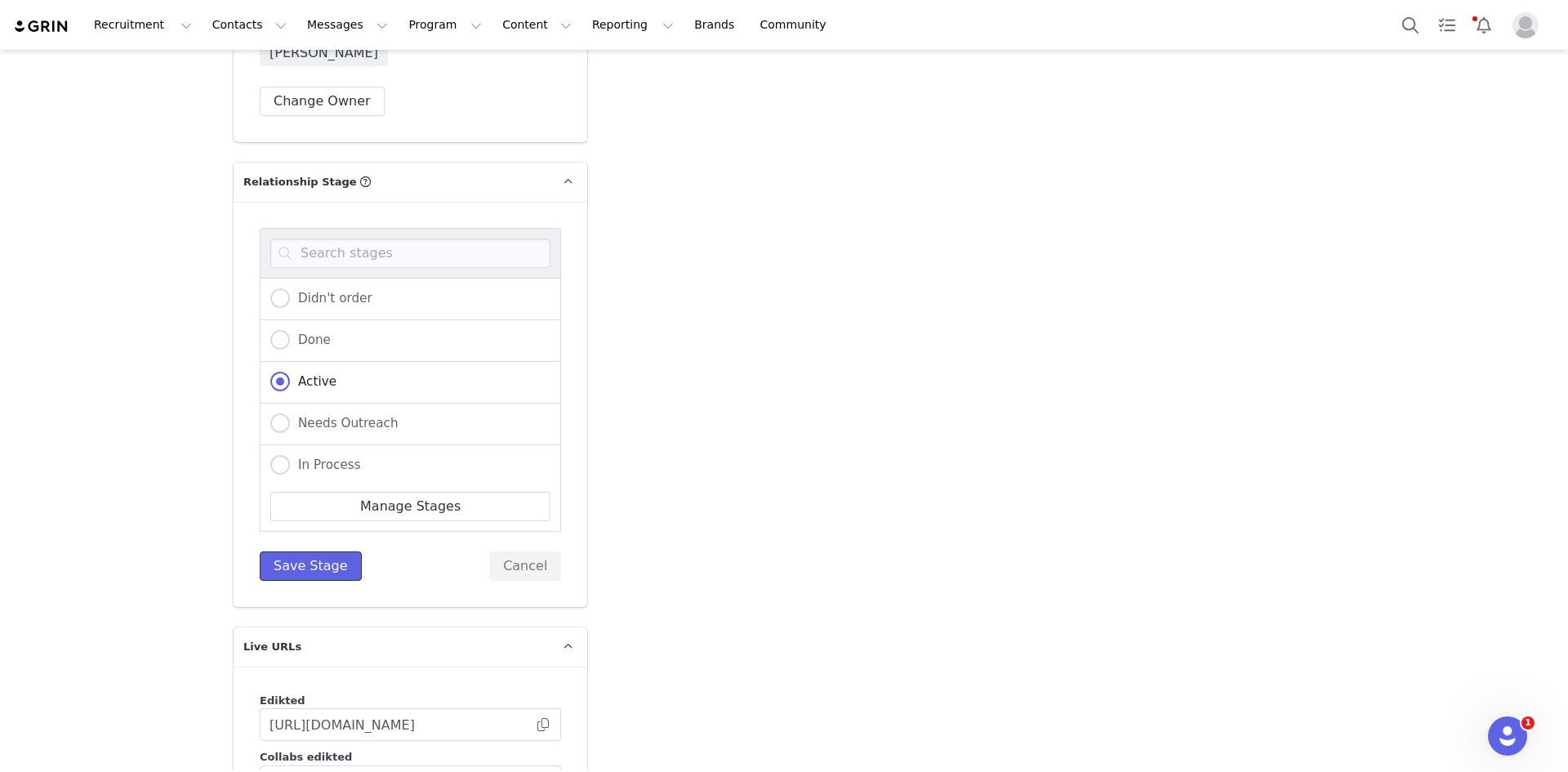
click at [282, 552] on button "Save Stage" at bounding box center [310, 566] width 102 height 30
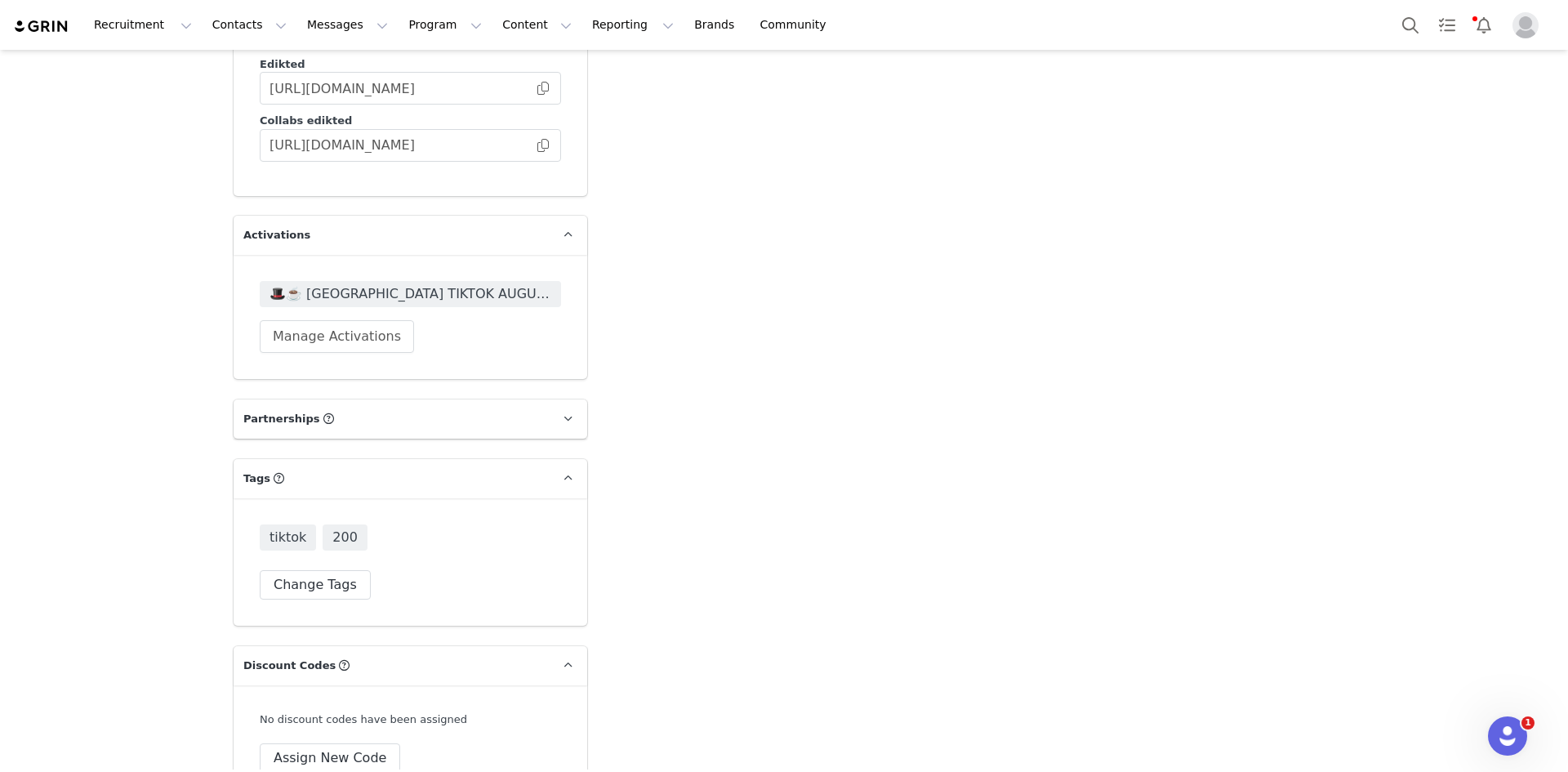
scroll to position [4315, 0]
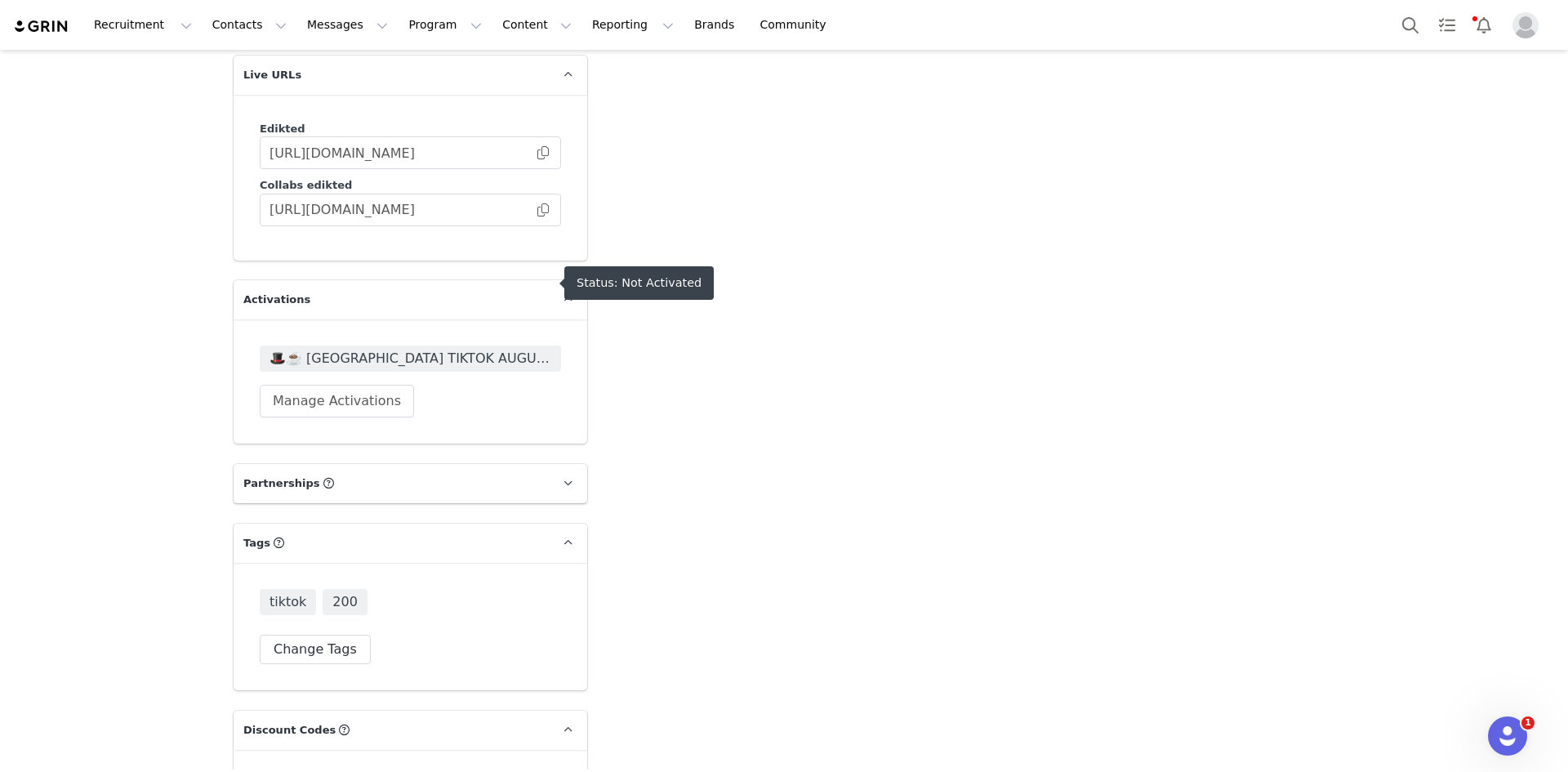
click at [458, 349] on span "🎩☕️ [GEOGRAPHIC_DATA] TIKTOK AUGUST + SEPTEMBER 🎩☕️ 2025" at bounding box center [410, 359] width 282 height 20
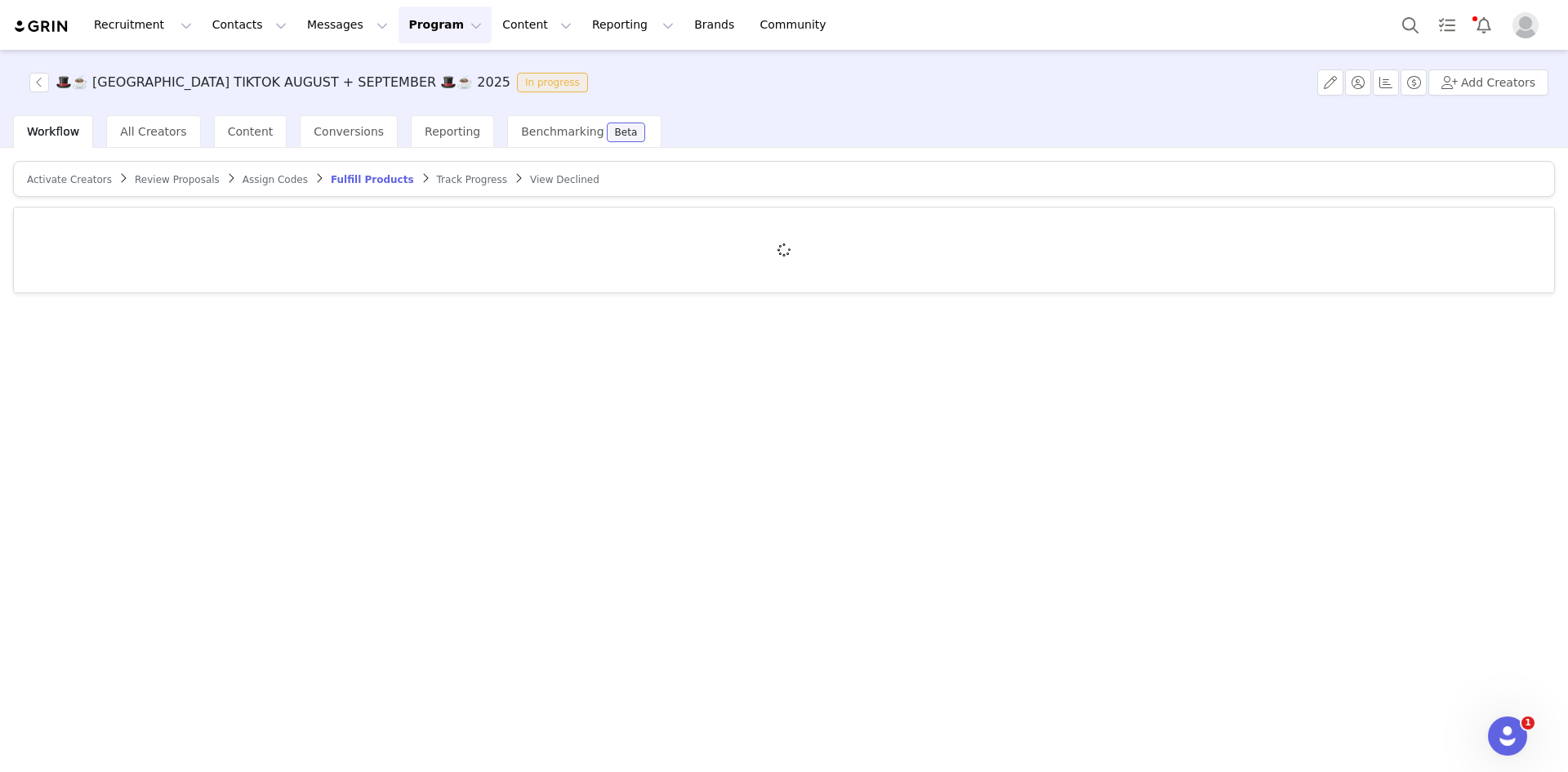
click at [165, 179] on span "Review Proposals" at bounding box center [177, 180] width 85 height 12
click at [44, 169] on article "Activate Creators Review Proposals Assign Codes Fulfill Products Track Progress…" at bounding box center [784, 179] width 1541 height 36
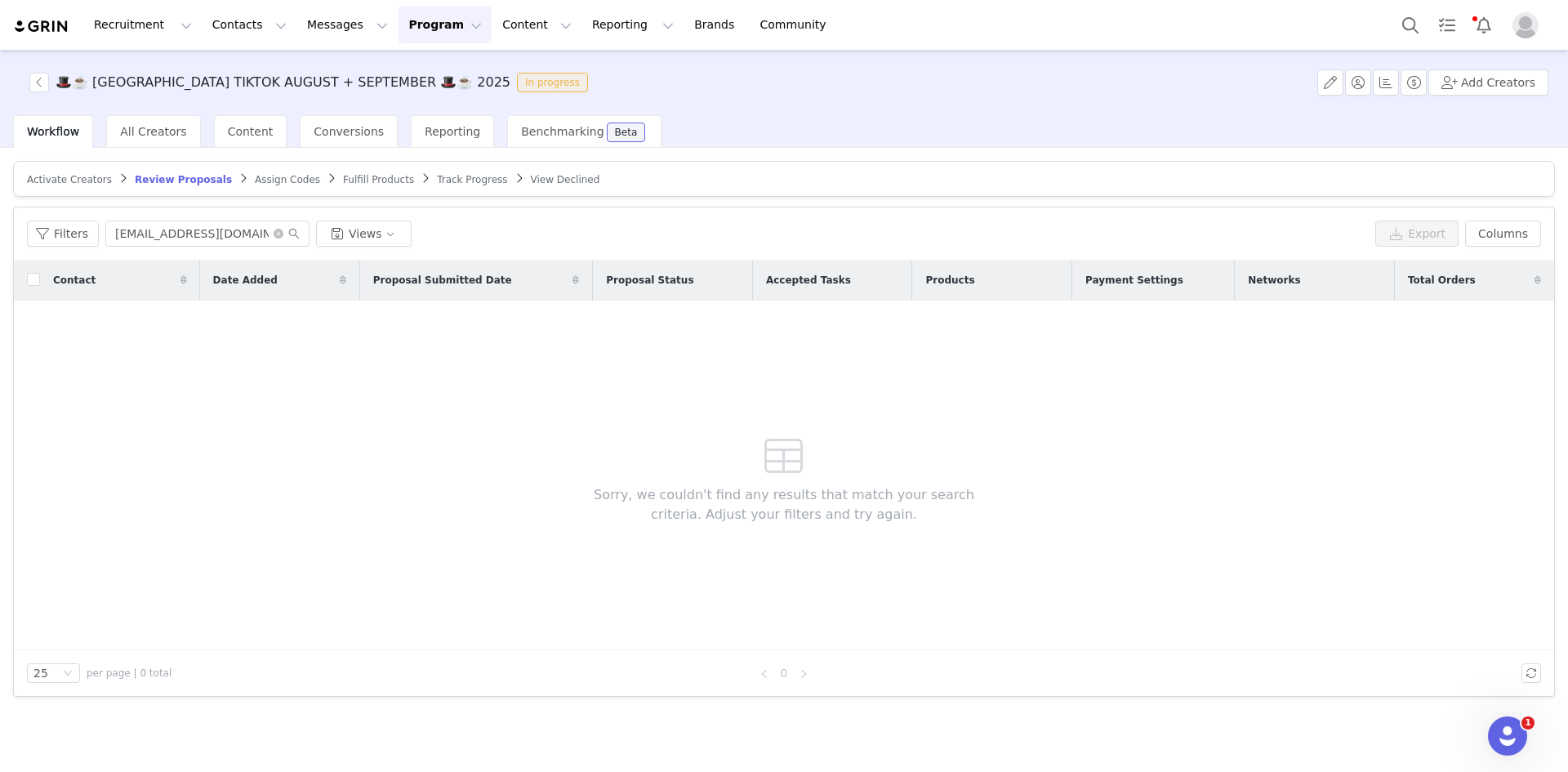
click at [71, 182] on span "Activate Creators" at bounding box center [69, 180] width 85 height 12
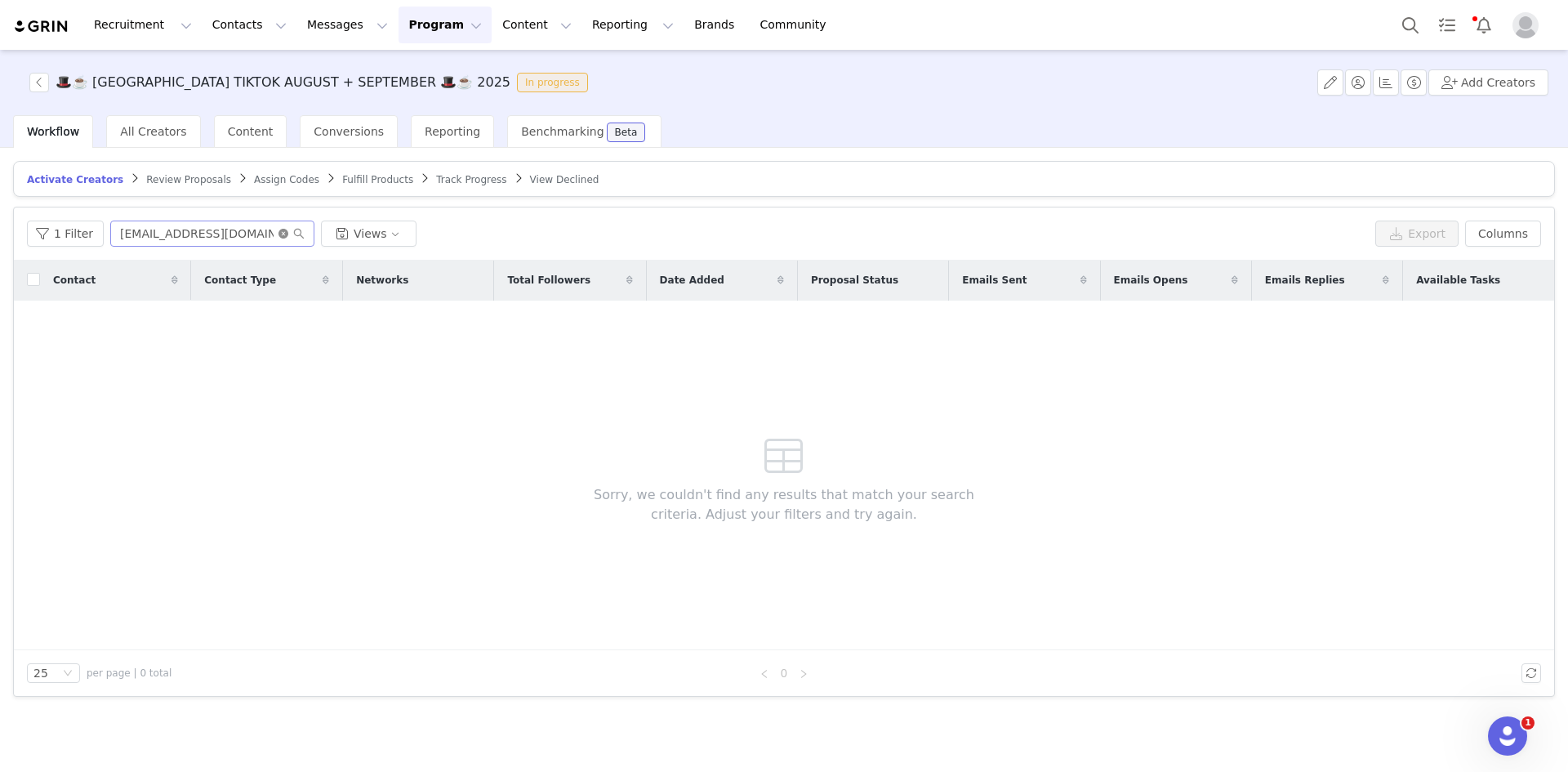
click at [279, 233] on icon "icon: close-circle" at bounding box center [284, 233] width 10 height 10
click at [265, 233] on input "text" at bounding box center [212, 233] width 205 height 26
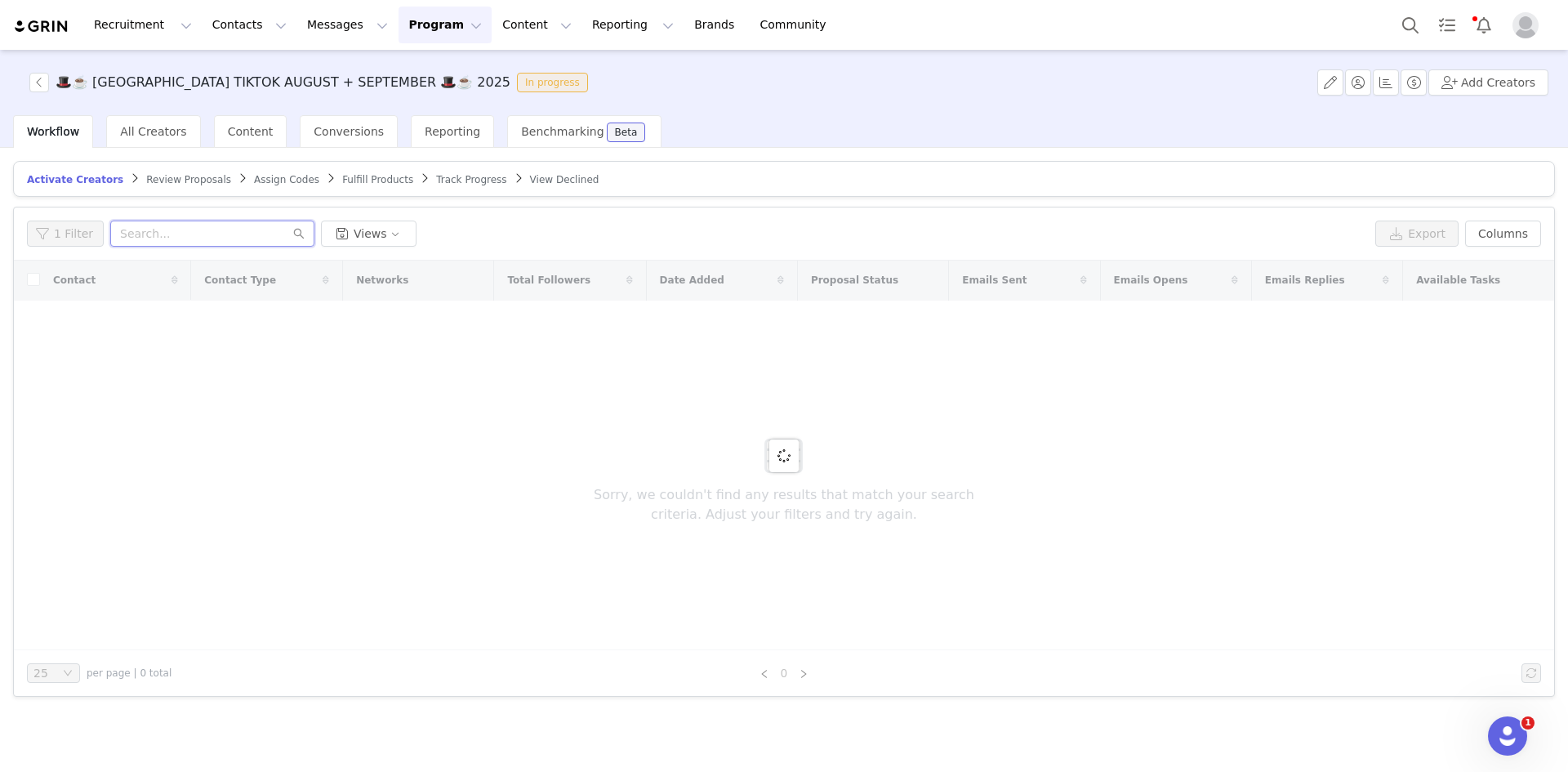
paste input "Hi Ines, Thanks so much for getting back to us! We are so happy to move forward…"
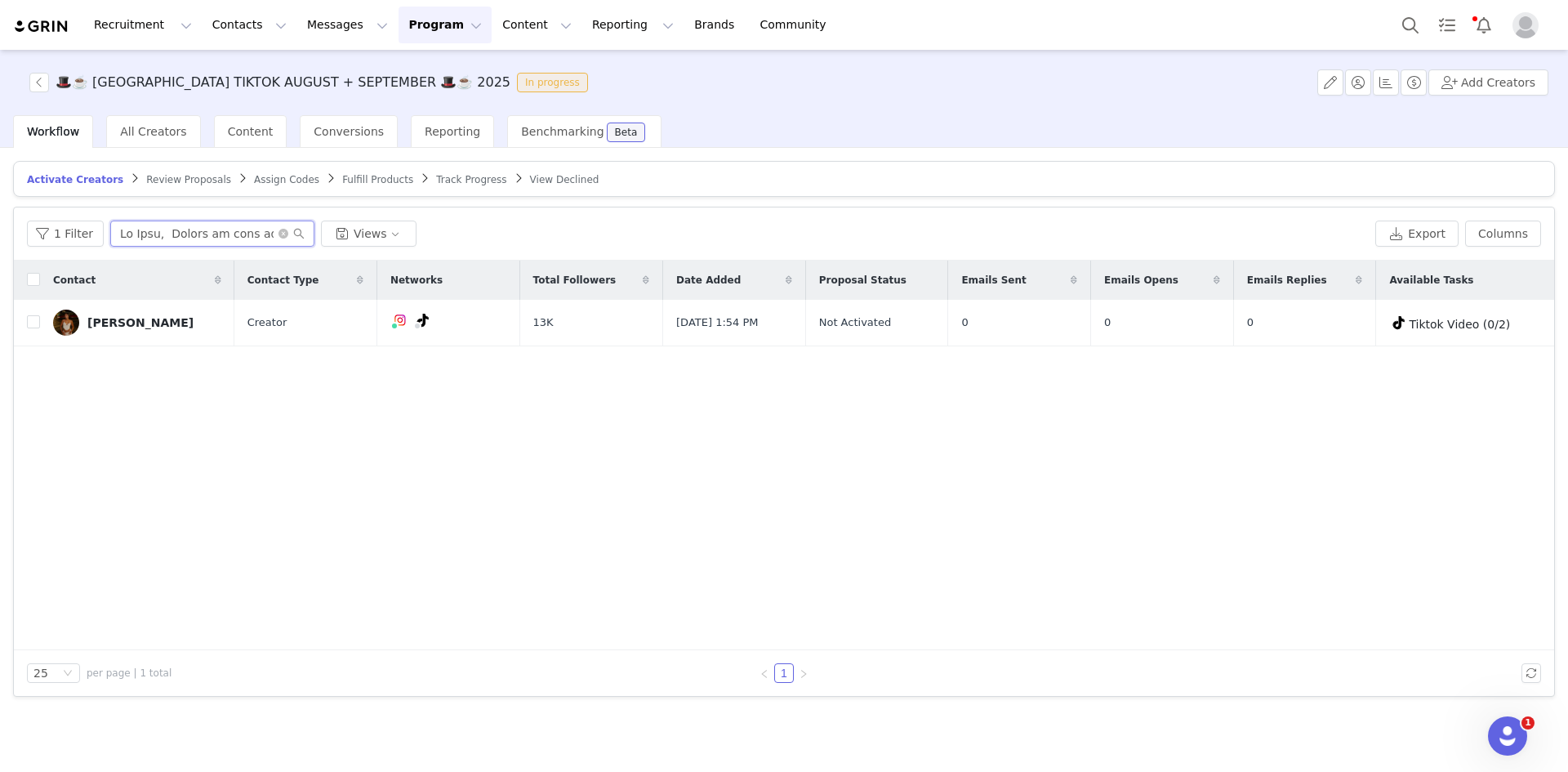
scroll to position [0, 6951]
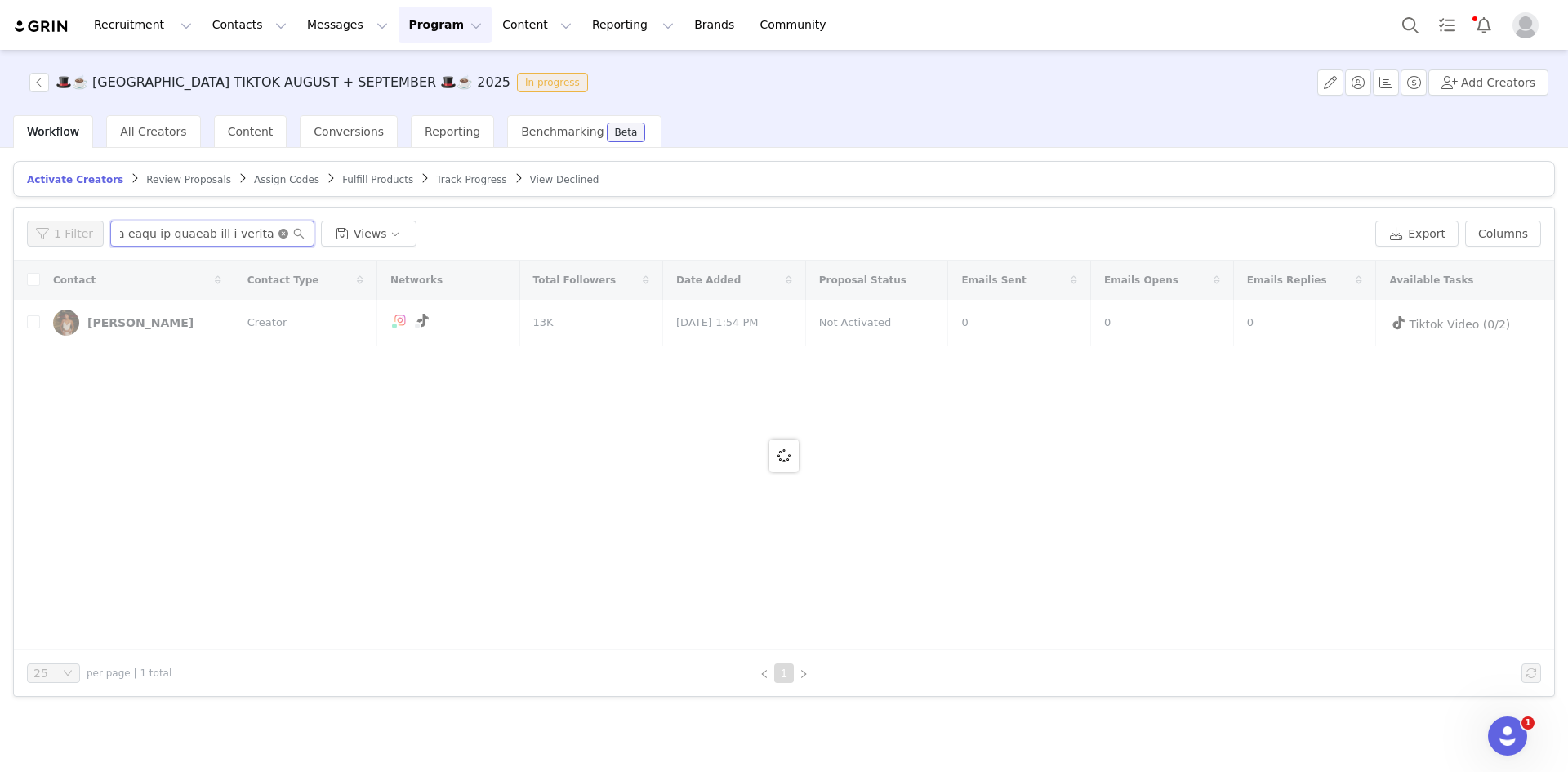
type input "Hi Ines, Thanks so much for getting back to us! We are so happy to move forward…"
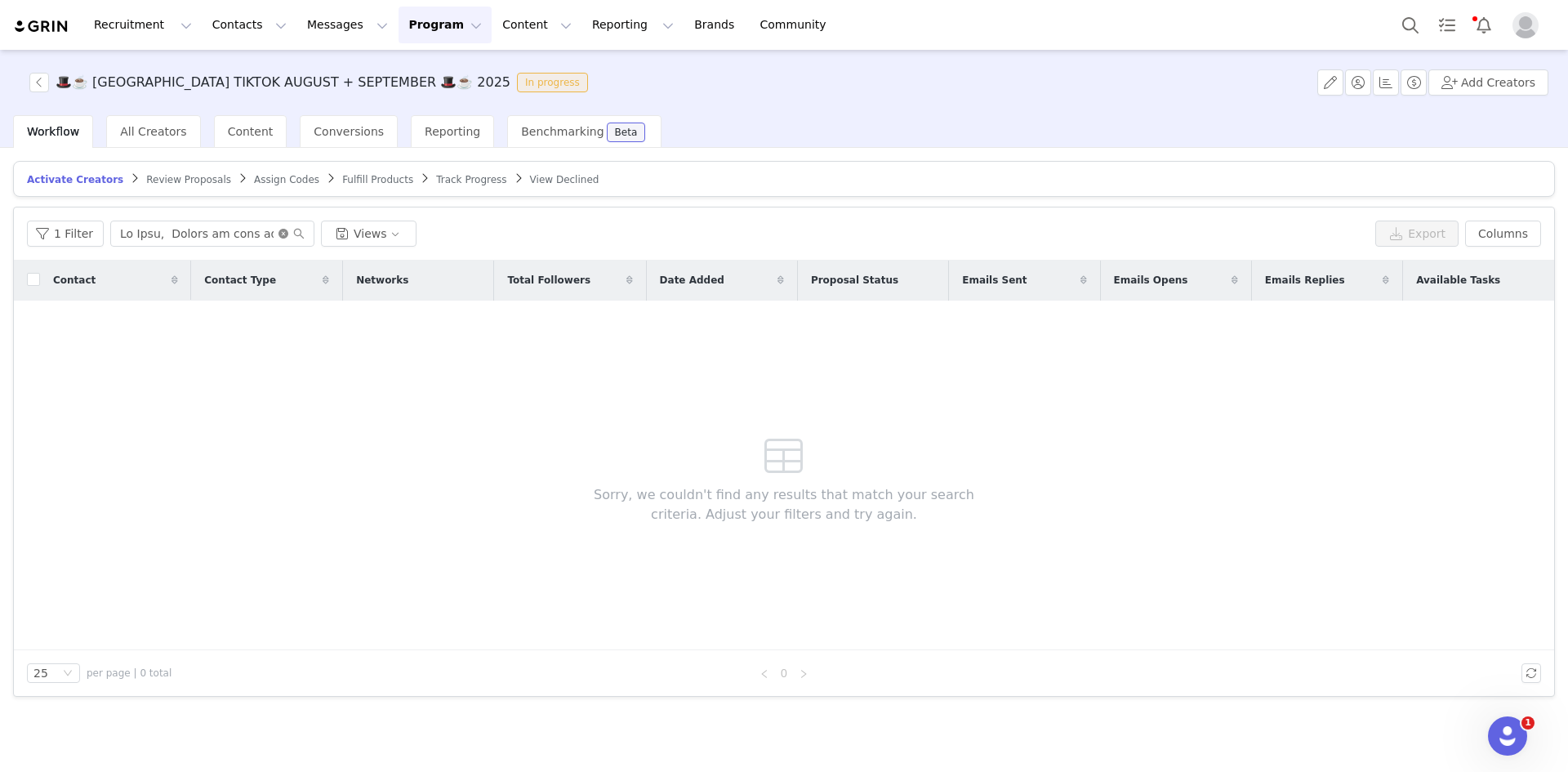
click at [280, 229] on icon "icon: close-circle" at bounding box center [284, 233] width 10 height 10
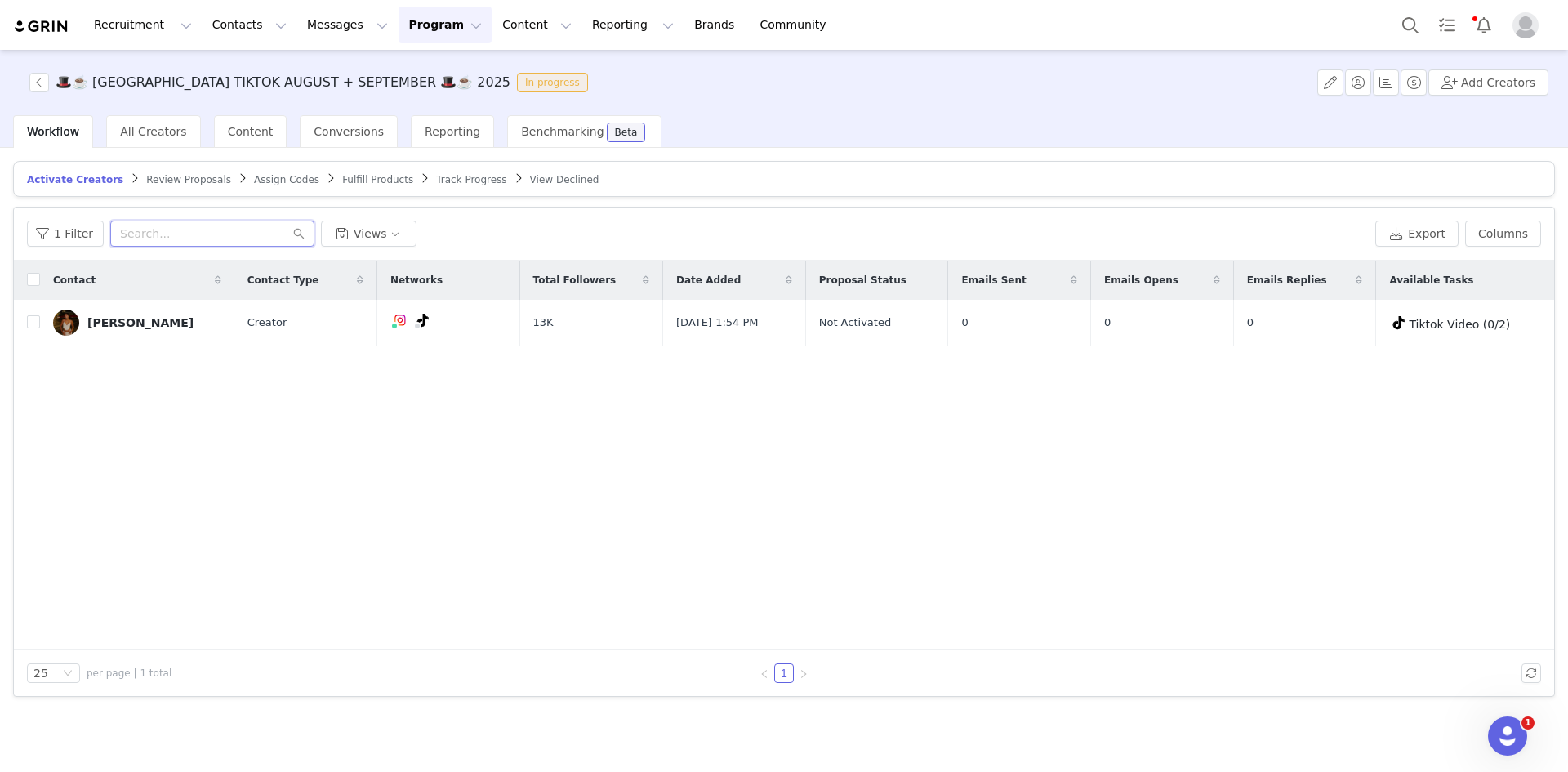
click at [185, 233] on input "text" at bounding box center [212, 233] width 205 height 26
click at [32, 321] on input "checkbox" at bounding box center [33, 321] width 13 height 13
checkbox input "true"
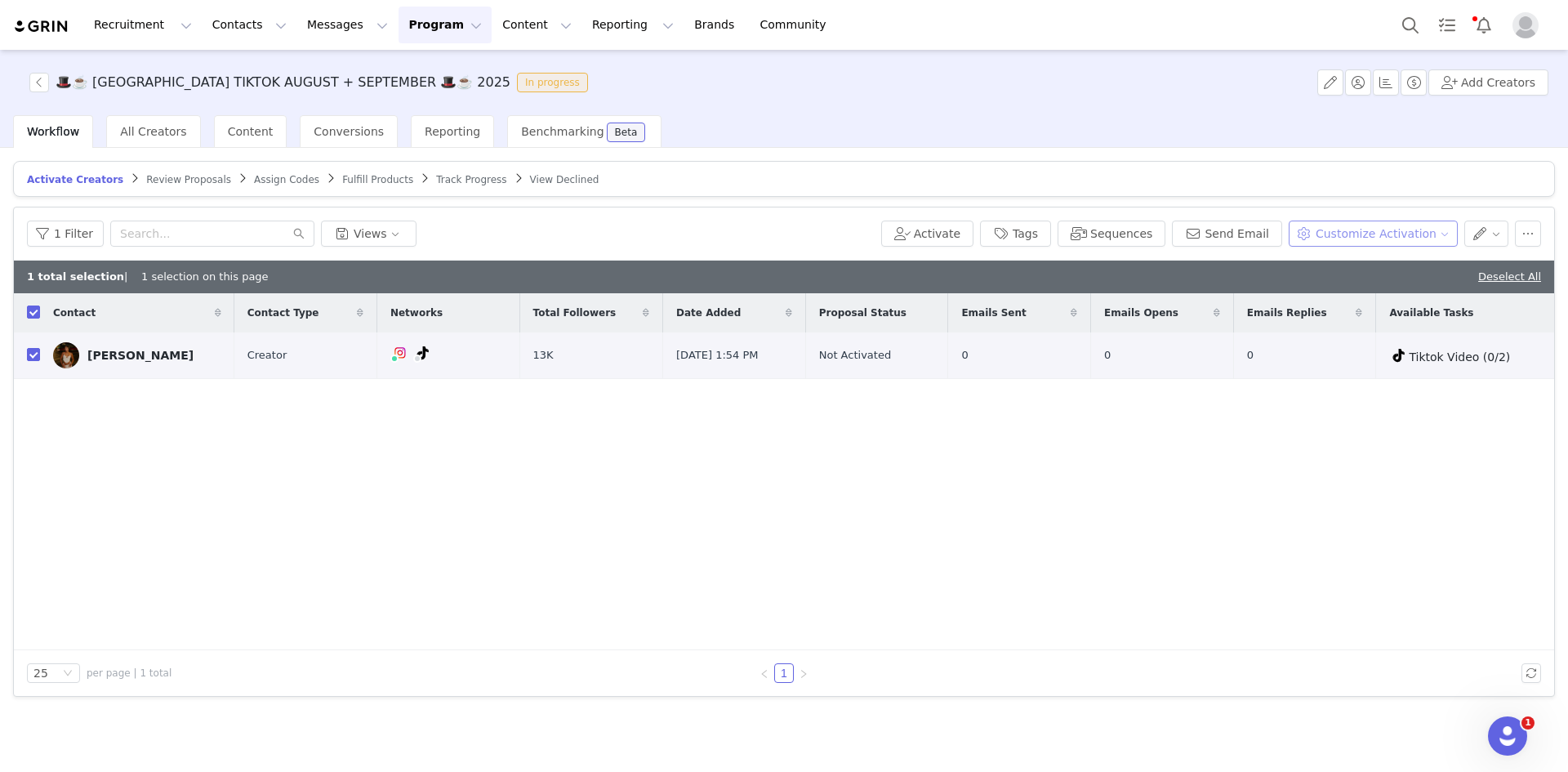
click at [1364, 230] on button "Customize Activation" at bounding box center [1372, 233] width 169 height 26
click at [1337, 262] on span "Edit Product Selection" at bounding box center [1395, 265] width 125 height 18
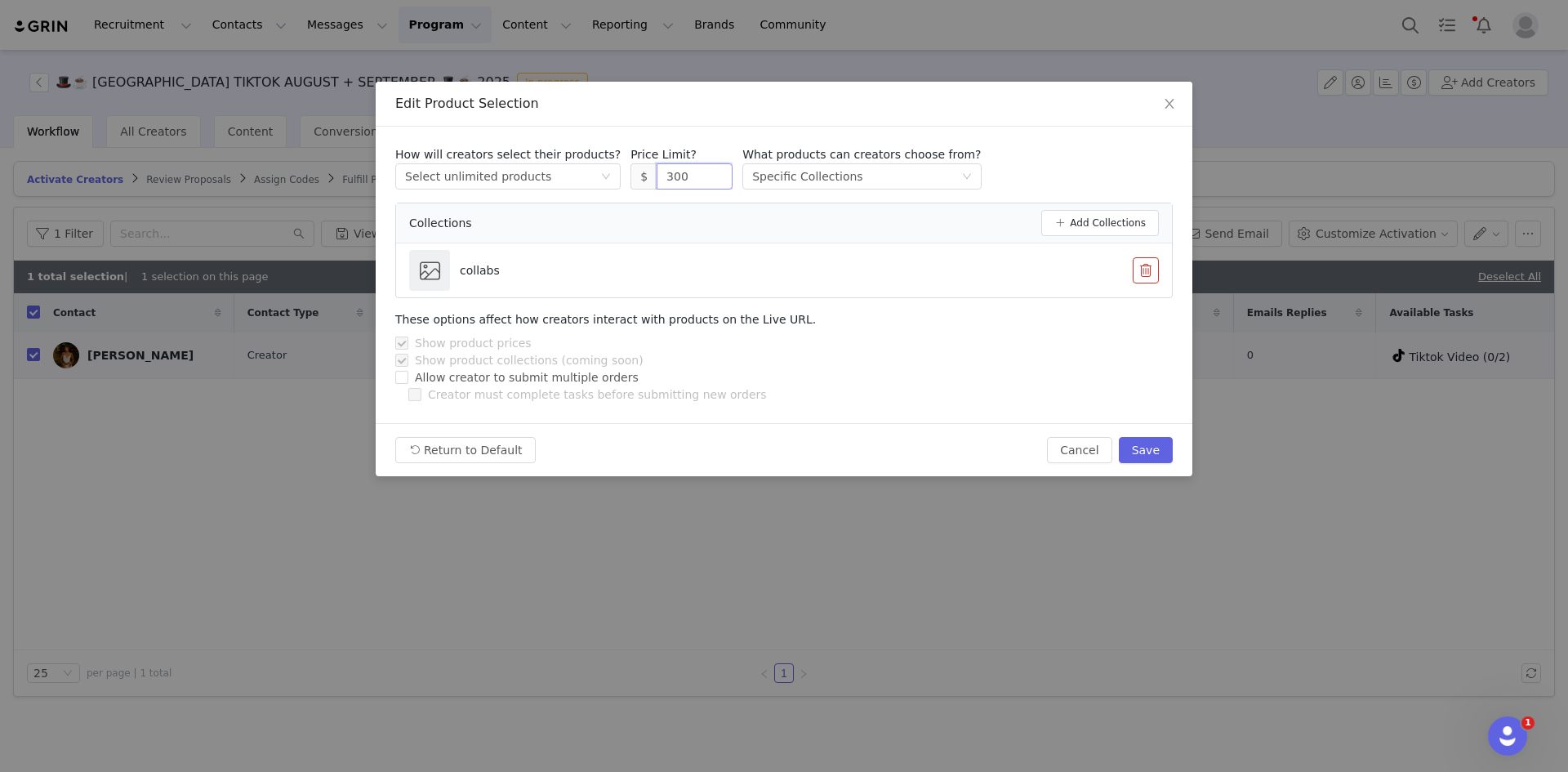
drag, startPoint x: 680, startPoint y: 180, endPoint x: 547, endPoint y: 214, distance: 137.3
click at [547, 214] on div "How will creators select their products? Select method Select unlimited product…" at bounding box center [784, 222] width 778 height 152
click at [1158, 449] on button "Save" at bounding box center [1145, 450] width 54 height 26
type input "300"
